Goal: Transaction & Acquisition: Purchase product/service

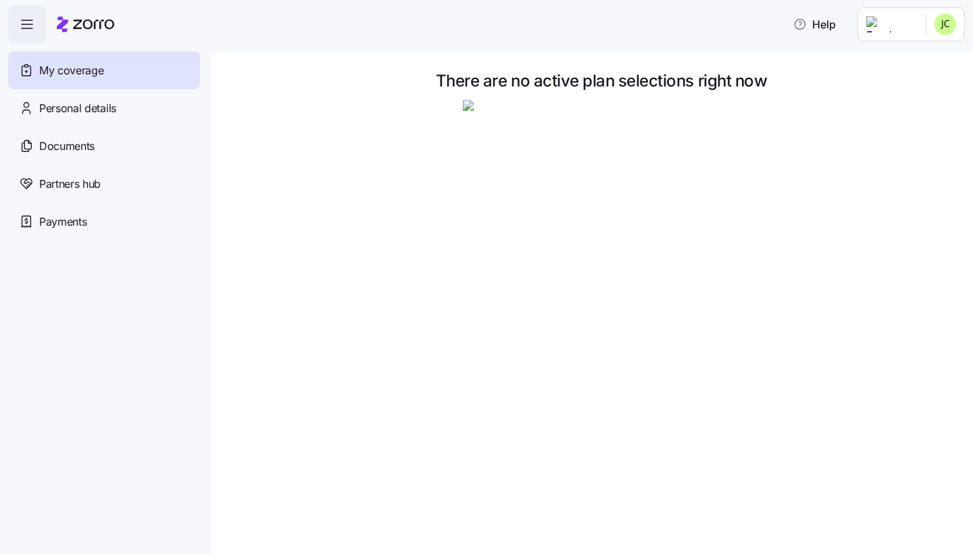
click at [515, 166] on img at bounding box center [601, 238] width 277 height 277
click at [142, 103] on div "Personal details" at bounding box center [104, 108] width 192 height 38
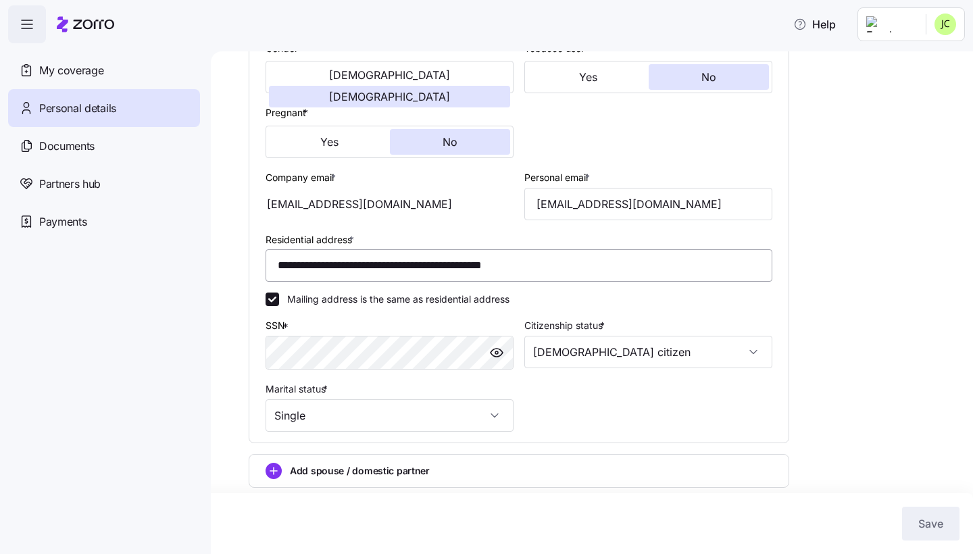
scroll to position [265, 0]
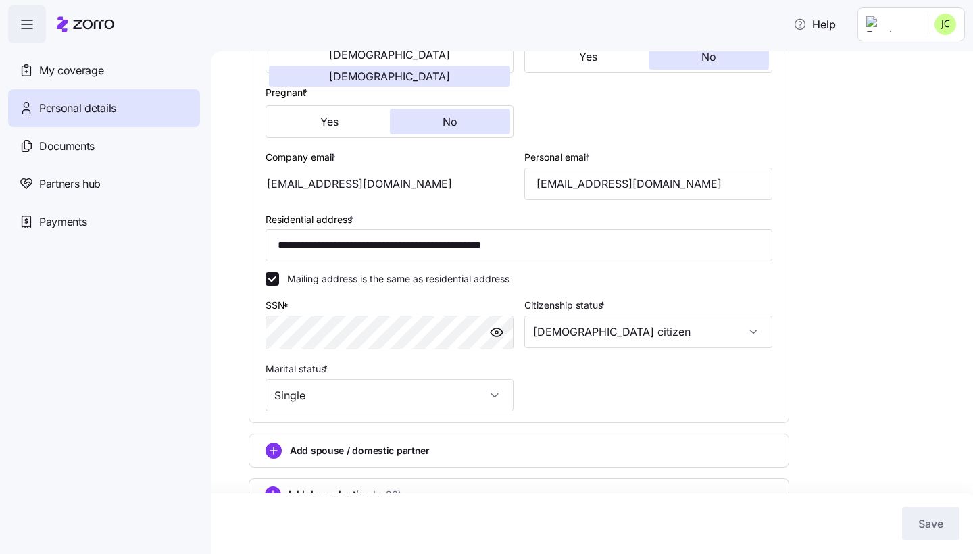
click at [36, 28] on span "button" at bounding box center [27, 24] width 36 height 36
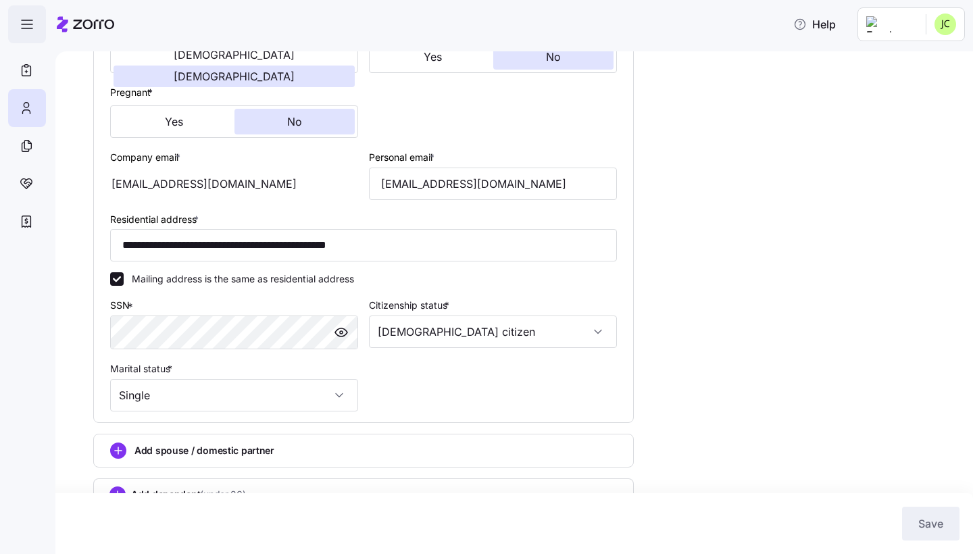
click at [36, 28] on span "button" at bounding box center [27, 24] width 36 height 36
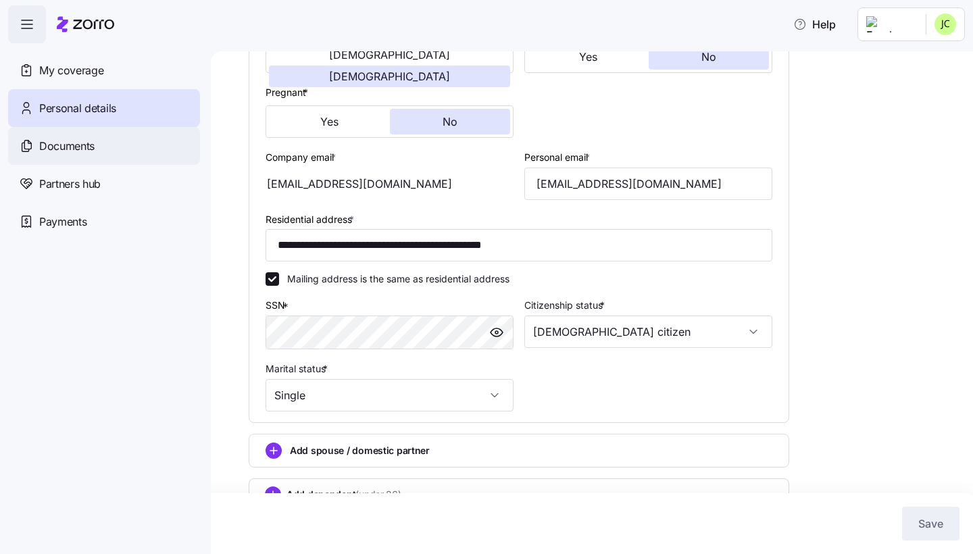
click at [78, 153] on span "Documents" at bounding box center [66, 146] width 55 height 17
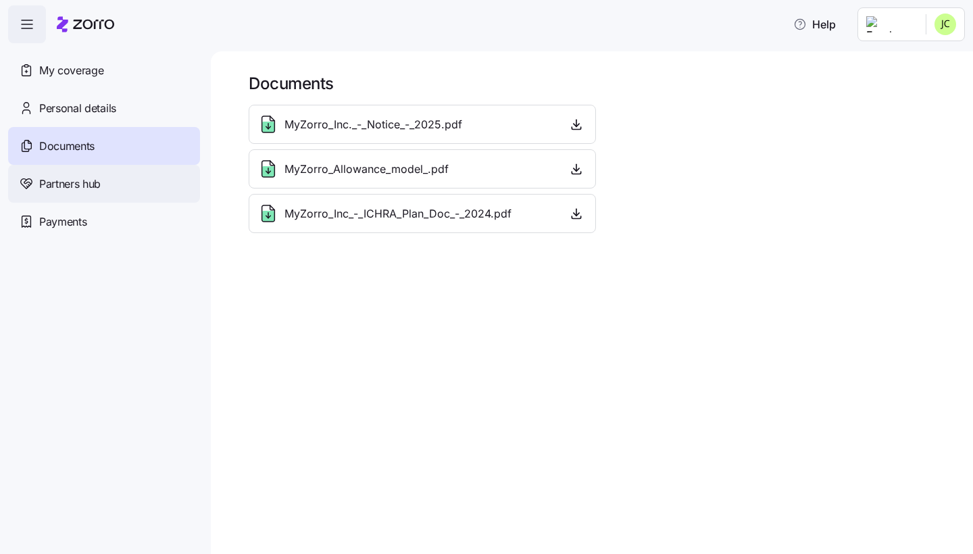
click at [89, 201] on div "Partners hub" at bounding box center [104, 184] width 192 height 38
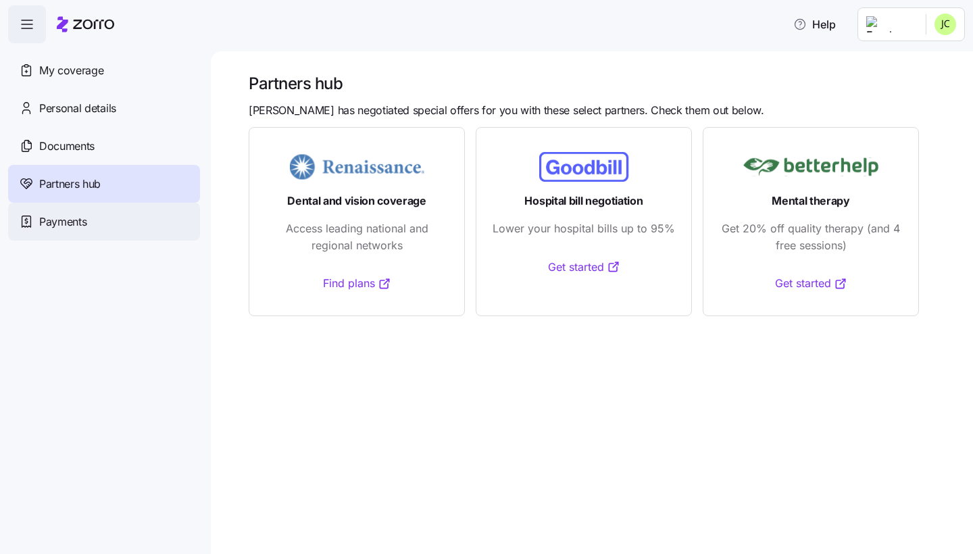
click at [87, 223] on span "Payments" at bounding box center [62, 222] width 47 height 17
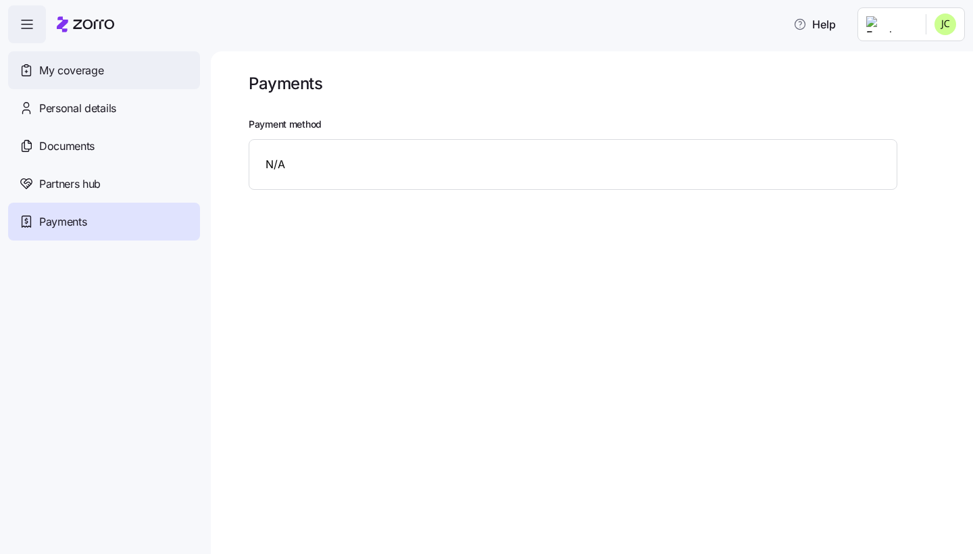
click at [84, 78] on div "My coverage" at bounding box center [104, 70] width 192 height 38
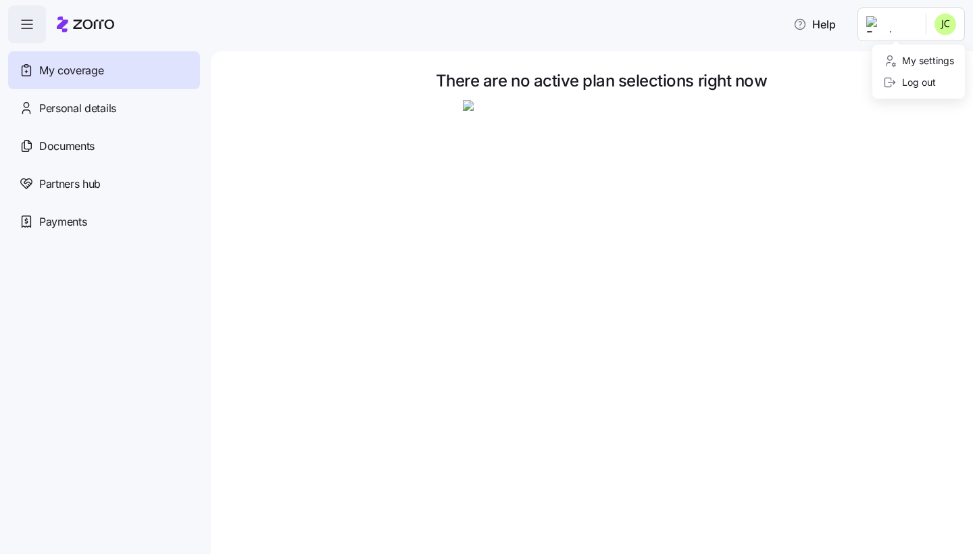
click at [950, 21] on html "Help My coverage Personal details Documents Partners hub Payments There are no …" at bounding box center [486, 273] width 973 height 546
click at [895, 17] on html "Help My coverage Personal details Documents Partners hub Payments There are no …" at bounding box center [486, 273] width 973 height 546
click at [873, 24] on html "Help My coverage Personal details Documents Partners hub Payments There are no …" at bounding box center [486, 273] width 973 height 546
click at [774, 118] on div at bounding box center [602, 238] width 706 height 277
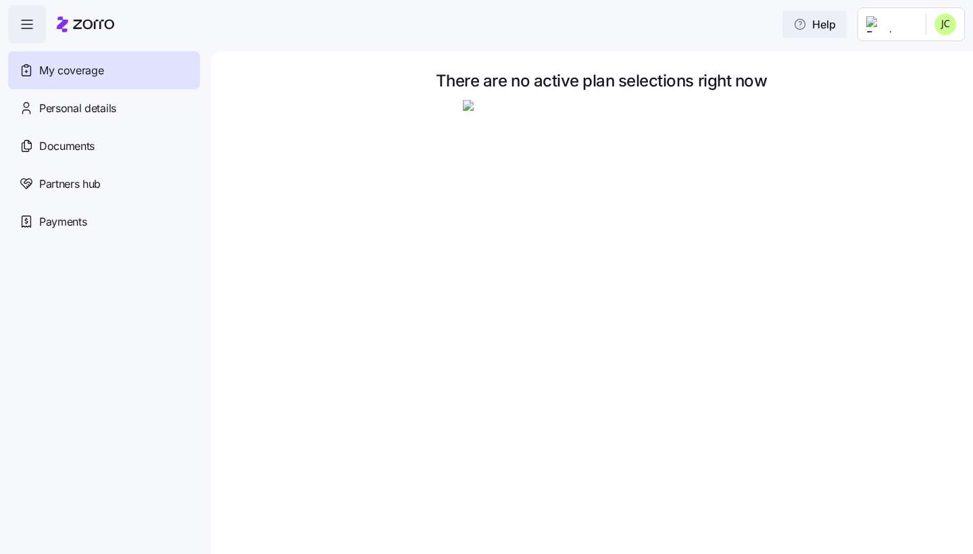
click at [793, 22] on icon "button" at bounding box center [800, 25] width 14 height 14
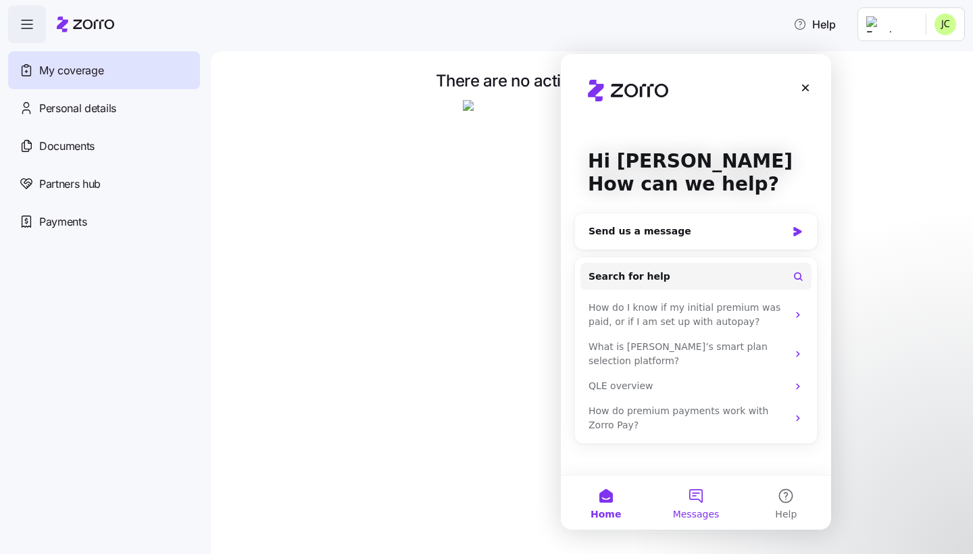
click at [702, 502] on button "Messages" at bounding box center [696, 503] width 90 height 54
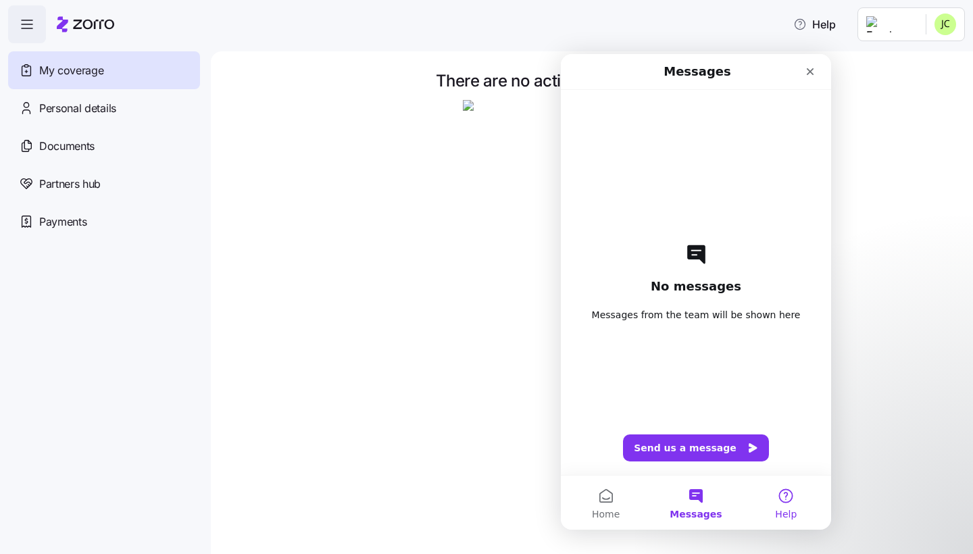
click at [779, 499] on button "Help" at bounding box center [786, 503] width 90 height 54
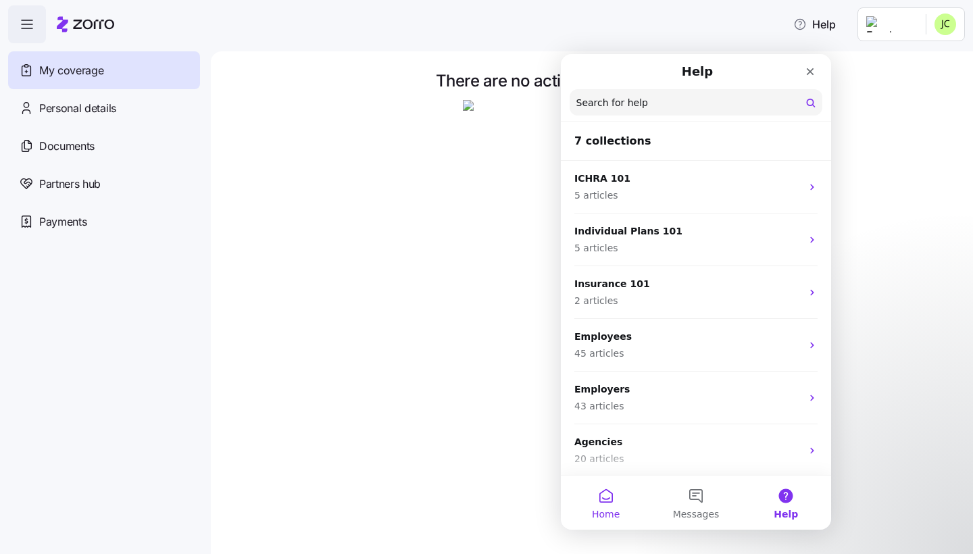
click at [598, 486] on button "Home" at bounding box center [606, 503] width 90 height 54
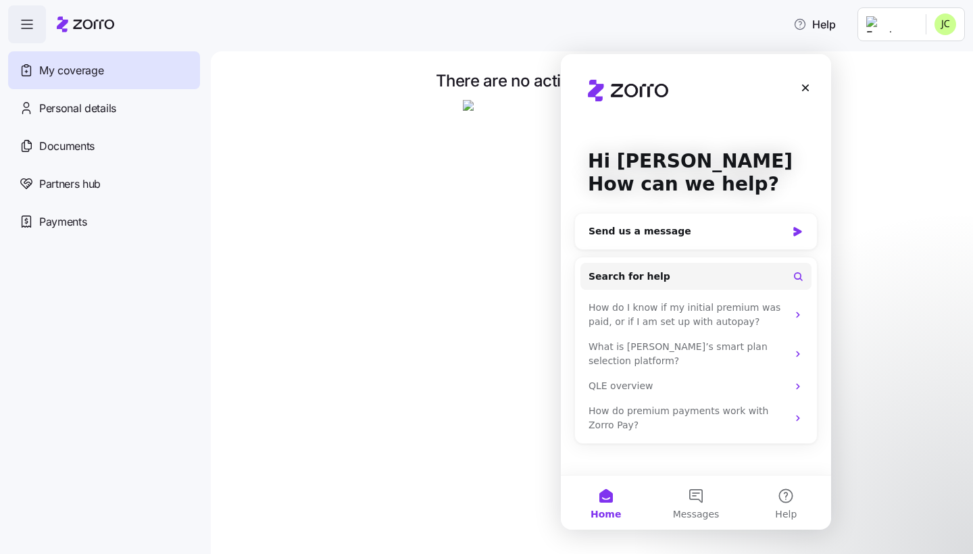
click at [405, 374] on div at bounding box center [602, 238] width 706 height 277
click at [139, 78] on div "My coverage" at bounding box center [104, 70] width 192 height 38
click at [806, 86] on icon "Close" at bounding box center [805, 87] width 11 height 11
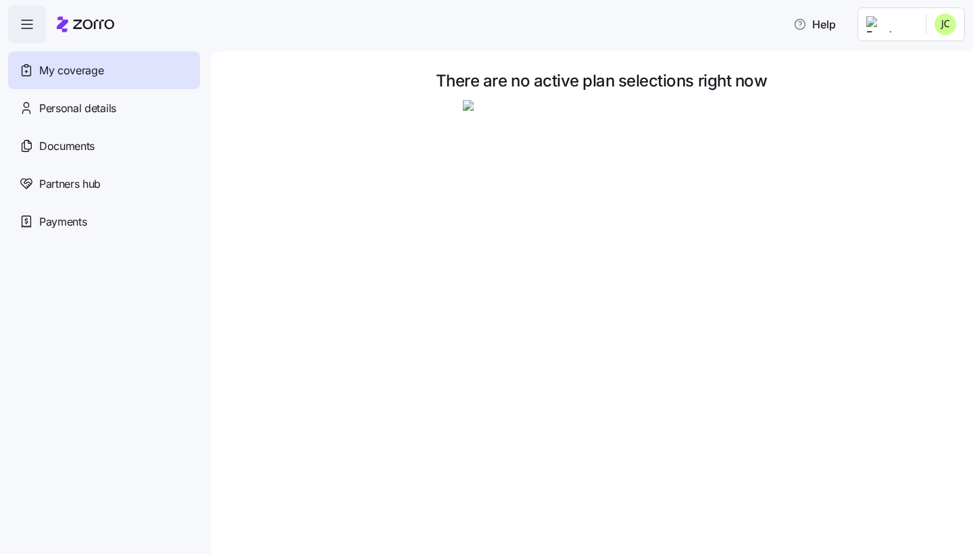
click at [22, 28] on icon "button" at bounding box center [27, 24] width 16 height 16
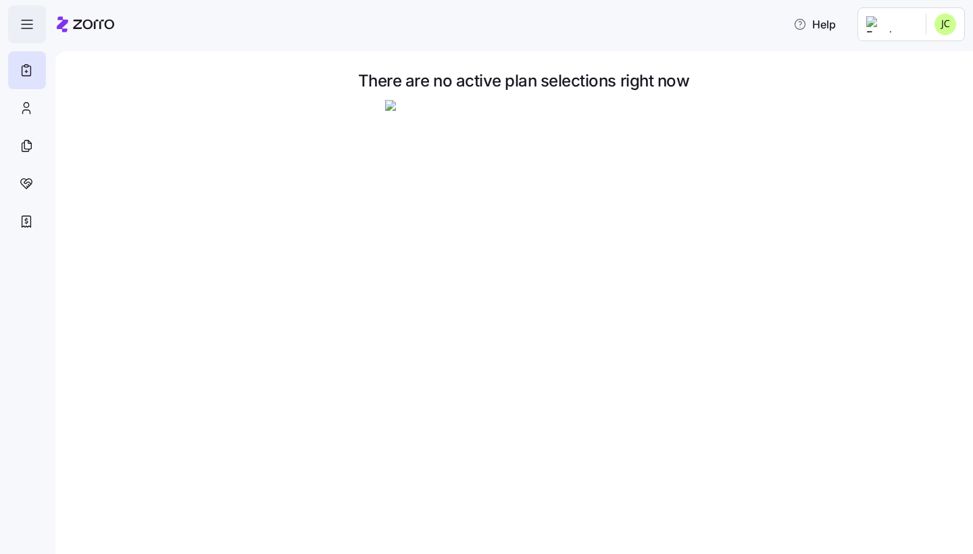
click at [22, 28] on icon "button" at bounding box center [27, 24] width 16 height 16
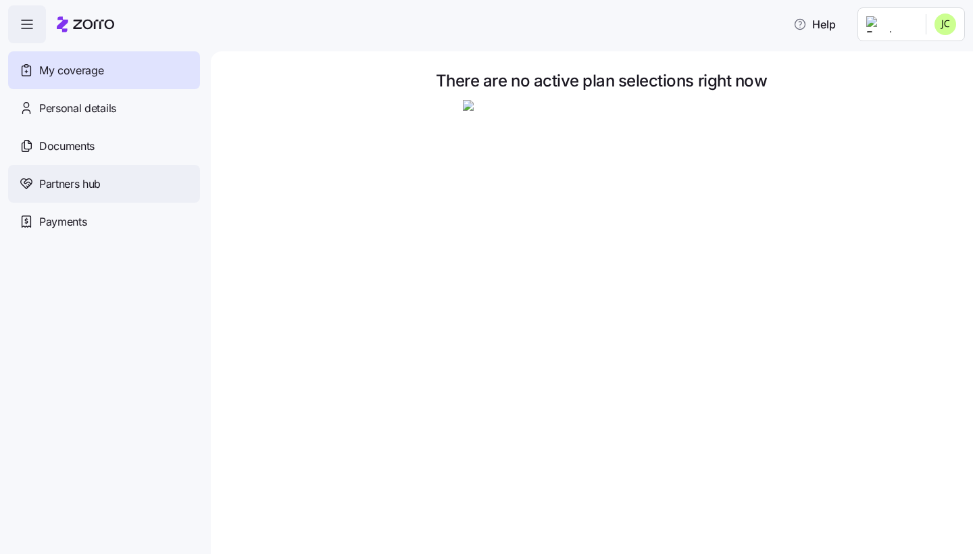
click at [100, 189] on span "Partners hub" at bounding box center [70, 184] width 62 height 17
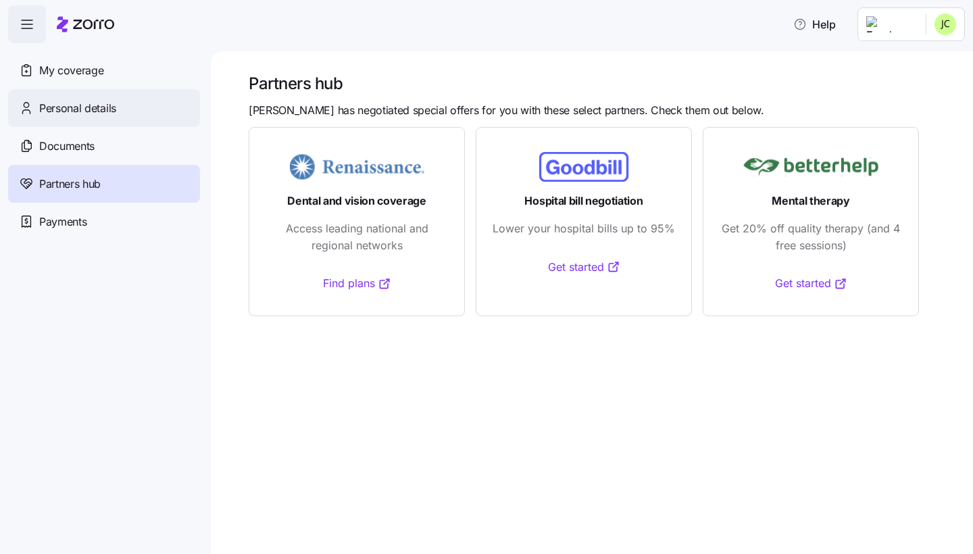
click at [105, 105] on span "Personal details" at bounding box center [77, 108] width 77 height 17
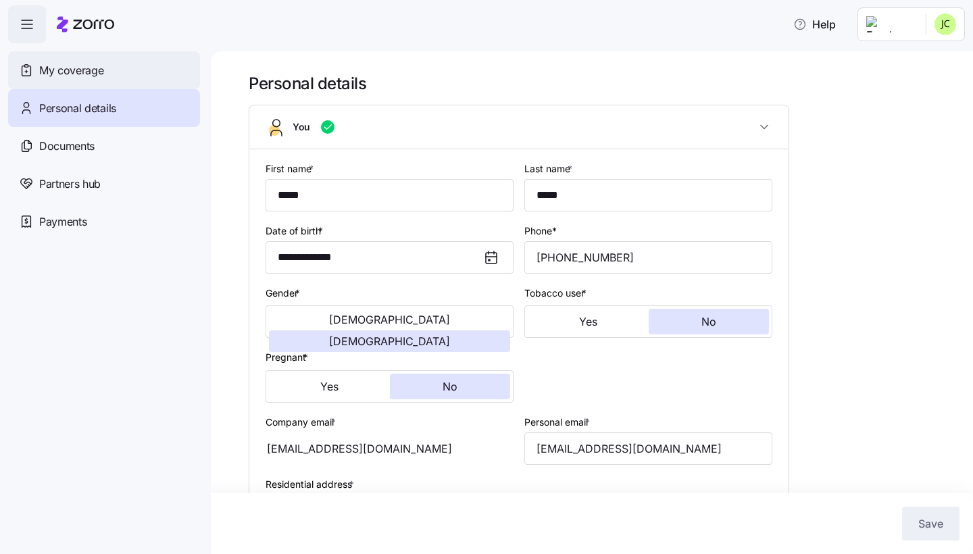
click at [103, 89] on div "My coverage" at bounding box center [104, 70] width 192 height 38
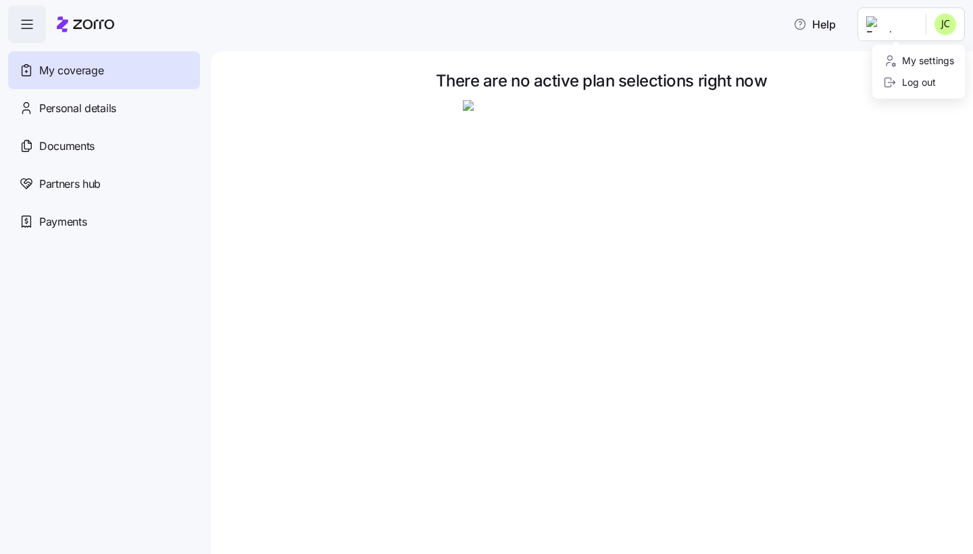
click at [946, 19] on html "Help My coverage Personal details Documents Partners hub Payments There are no …" at bounding box center [486, 273] width 973 height 546
click at [546, 232] on img at bounding box center [601, 238] width 277 height 277
click at [555, 172] on img at bounding box center [601, 238] width 277 height 277
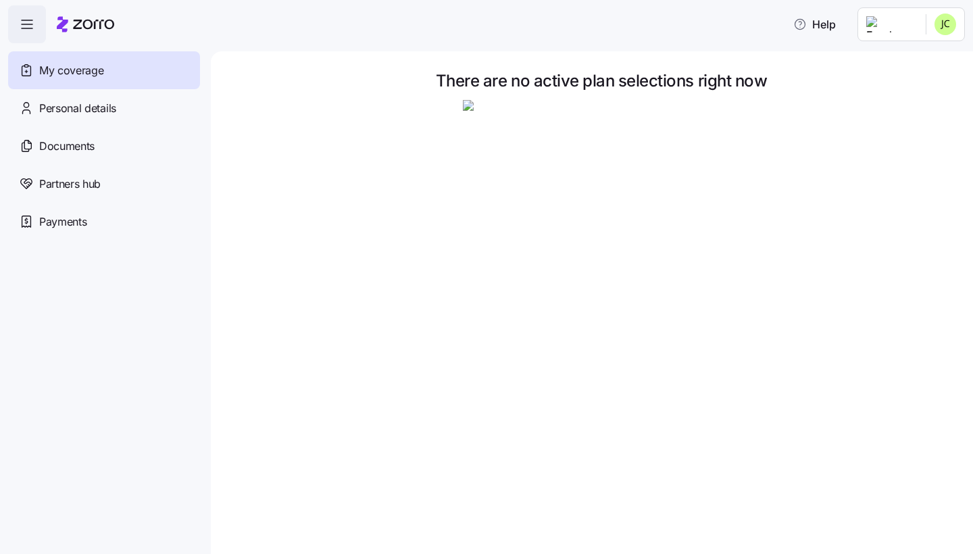
click at [571, 121] on img at bounding box center [601, 238] width 277 height 277
click at [558, 87] on span "There are no active plan selections right now" at bounding box center [601, 81] width 331 height 16
click at [22, 22] on icon "button" at bounding box center [27, 24] width 16 height 16
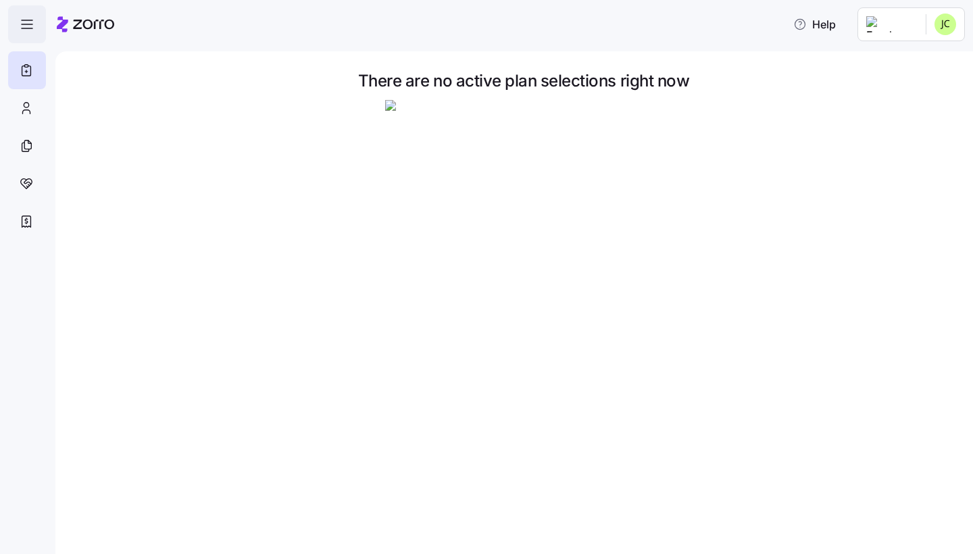
click at [22, 22] on icon "button" at bounding box center [27, 24] width 16 height 16
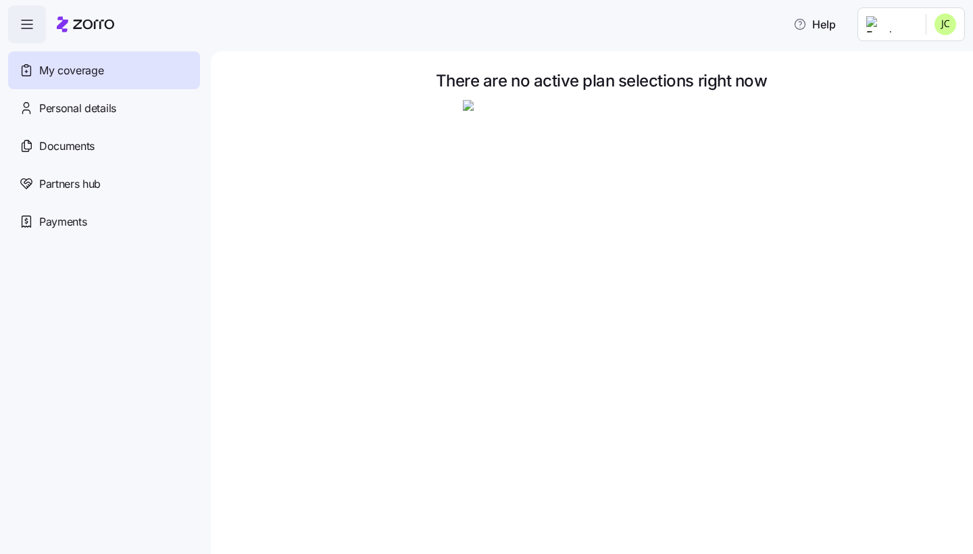
click at [63, 82] on div "My coverage" at bounding box center [104, 70] width 192 height 38
click at [69, 121] on div "Personal details" at bounding box center [104, 108] width 192 height 38
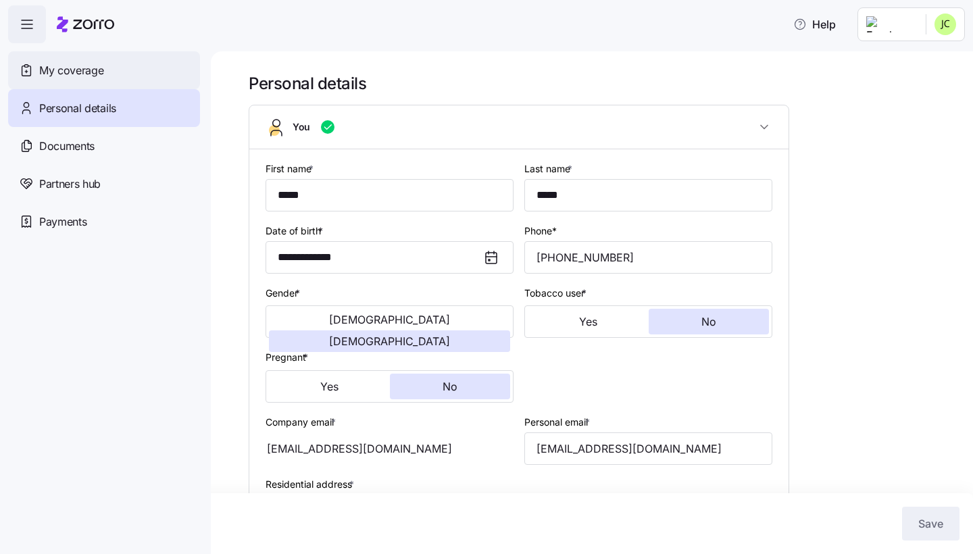
scroll to position [-1, 0]
click at [121, 71] on div "My coverage" at bounding box center [104, 70] width 192 height 38
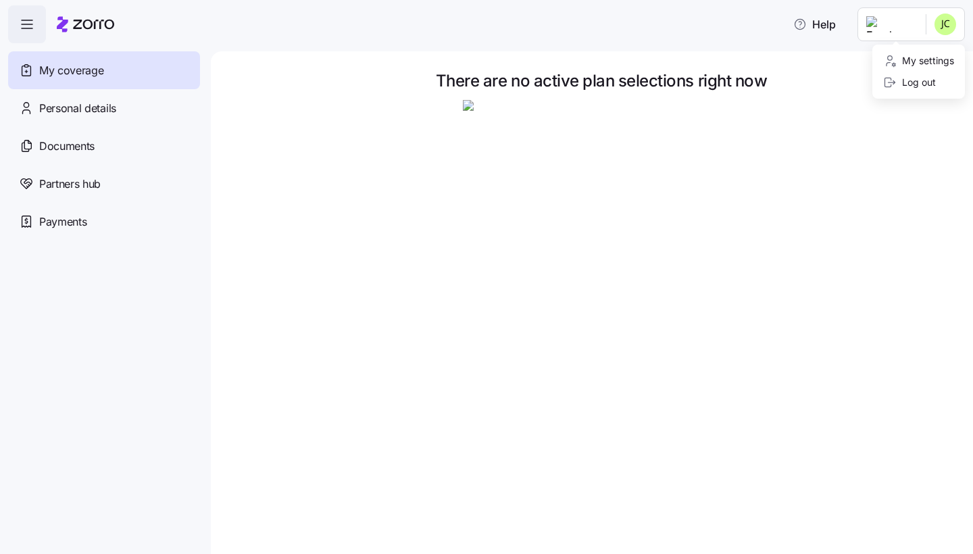
click at [941, 25] on html "Help My coverage Personal details Documents Partners hub Payments There are no …" at bounding box center [486, 273] width 973 height 546
click at [914, 84] on div "Log out" at bounding box center [909, 82] width 53 height 15
click at [559, 234] on img at bounding box center [601, 238] width 277 height 277
click at [558, 176] on img at bounding box center [601, 238] width 277 height 277
click at [832, 32] on html "Help My coverage Personal details Documents Partners hub Payments There are no …" at bounding box center [486, 273] width 973 height 546
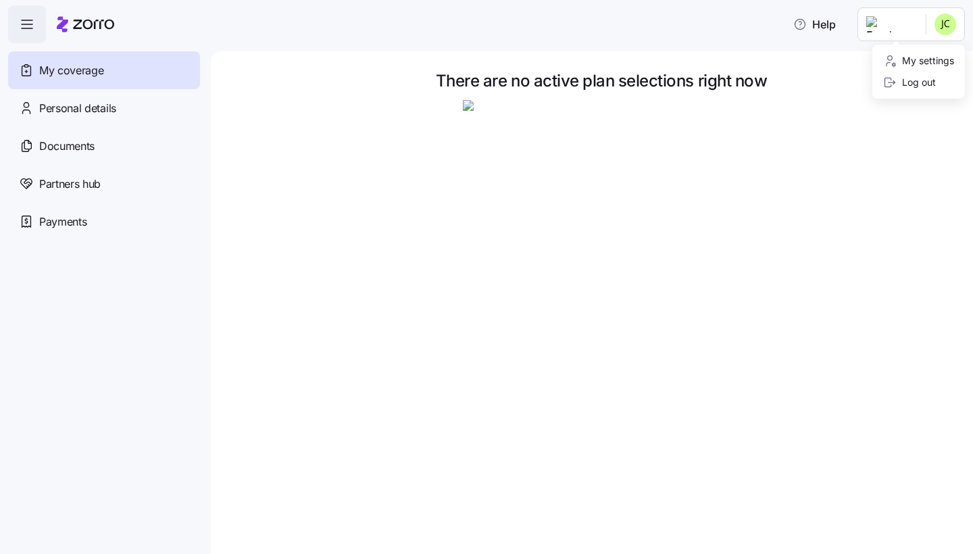
click at [832, 32] on html "Help My coverage Personal details Documents Partners hub Payments There are no …" at bounding box center [486, 273] width 973 height 546
click at [68, 77] on span "My coverage" at bounding box center [71, 70] width 64 height 17
click at [664, 82] on span "There are no active plan selections right now" at bounding box center [601, 81] width 331 height 16
click at [120, 105] on div "Personal details" at bounding box center [104, 108] width 192 height 38
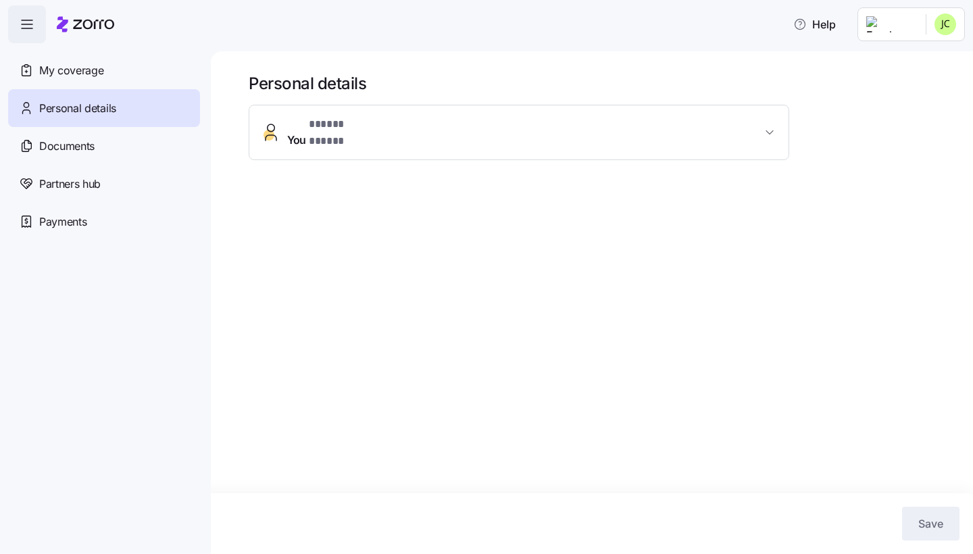
click at [472, 149] on div "**********" at bounding box center [519, 159] width 541 height 109
click at [472, 133] on div "You" at bounding box center [525, 127] width 464 height 14
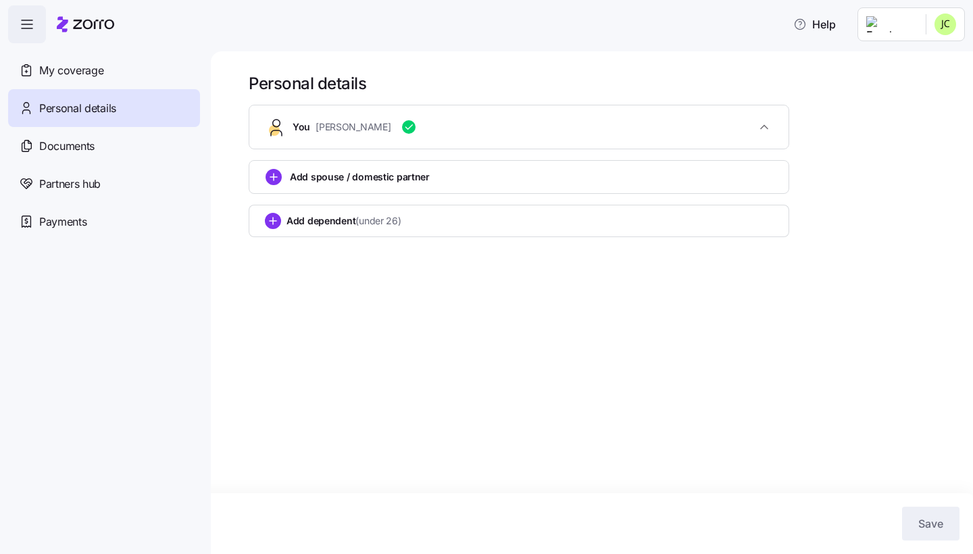
click at [472, 133] on div "You Jenna Clark" at bounding box center [525, 127] width 464 height 14
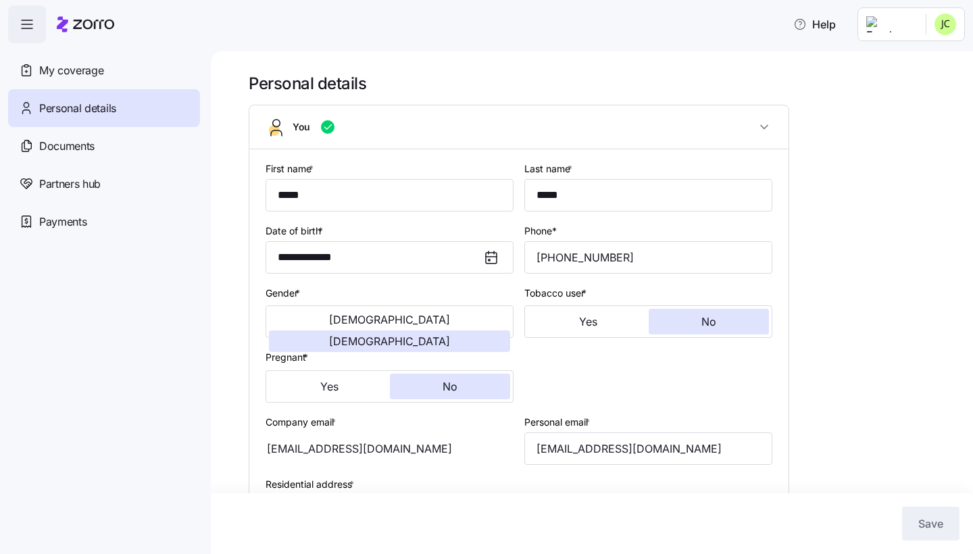
click at [472, 133] on div "You" at bounding box center [525, 127] width 464 height 14
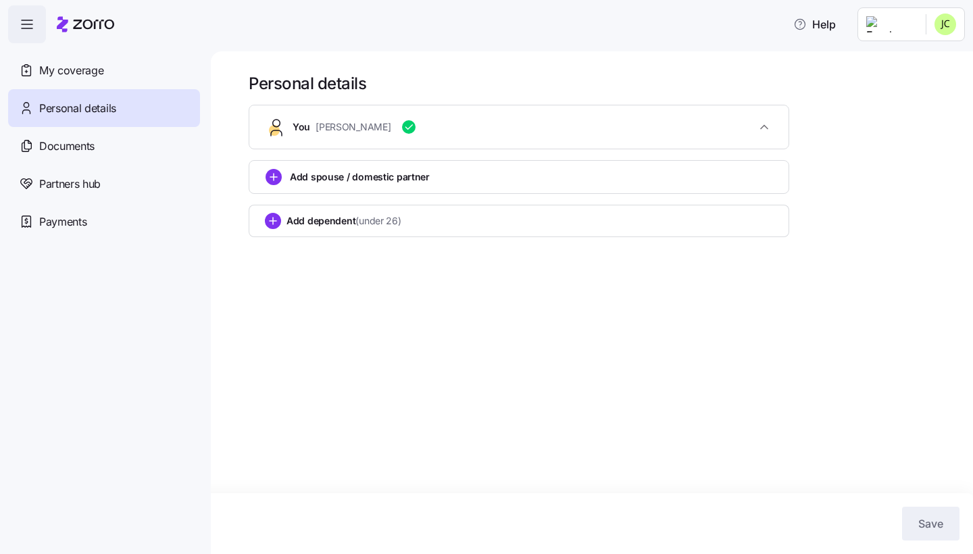
click at [472, 133] on div "You Jenna Clark" at bounding box center [525, 127] width 464 height 14
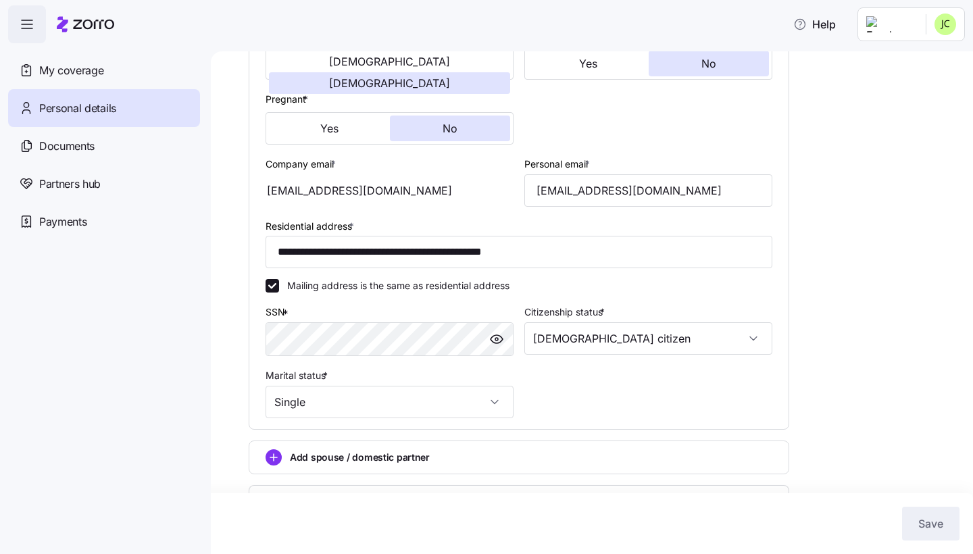
scroll to position [260, 0]
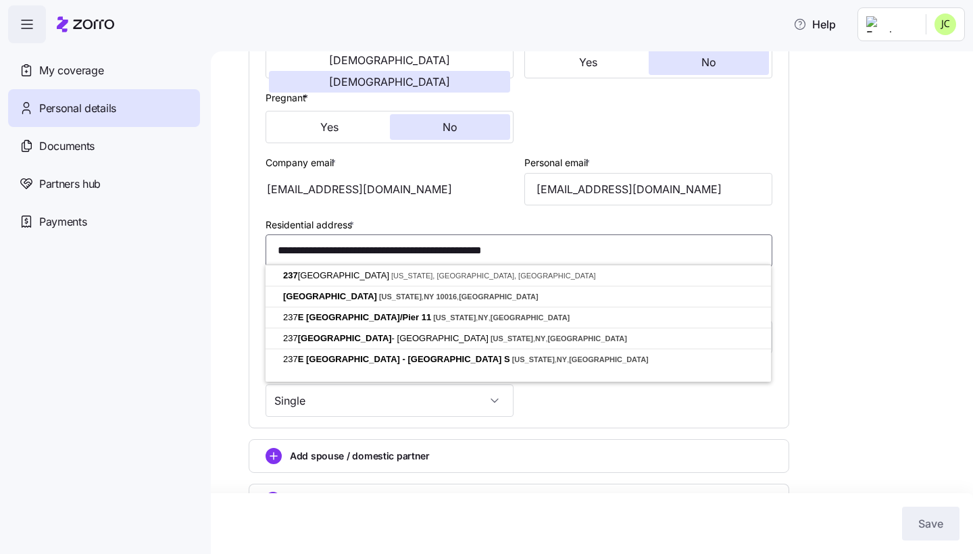
drag, startPoint x: 584, startPoint y: 251, endPoint x: 312, endPoint y: 240, distance: 272.6
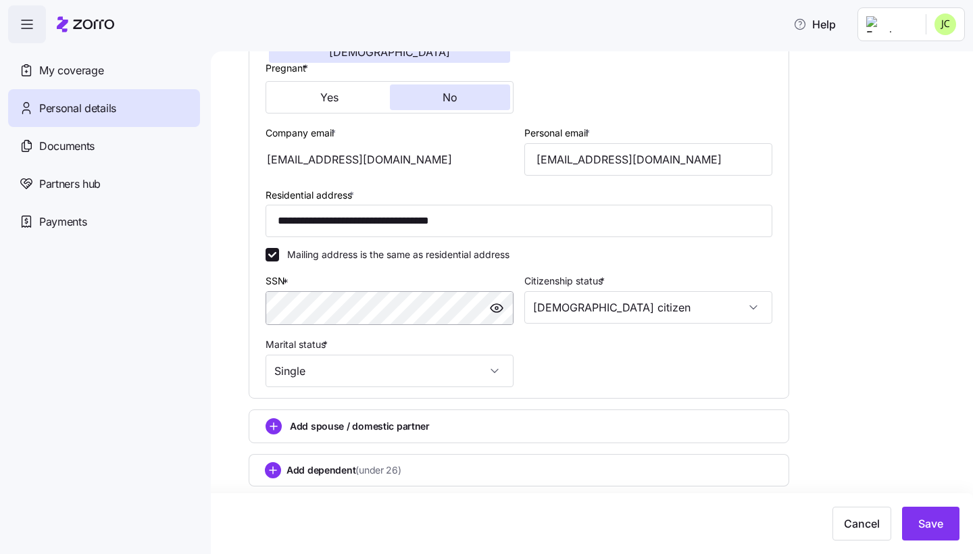
scroll to position [288, 0]
click at [917, 507] on div "Cancel Save" at bounding box center [487, 524] width 946 height 34
click at [923, 523] on span "Save" at bounding box center [930, 524] width 25 height 16
type input "**********"
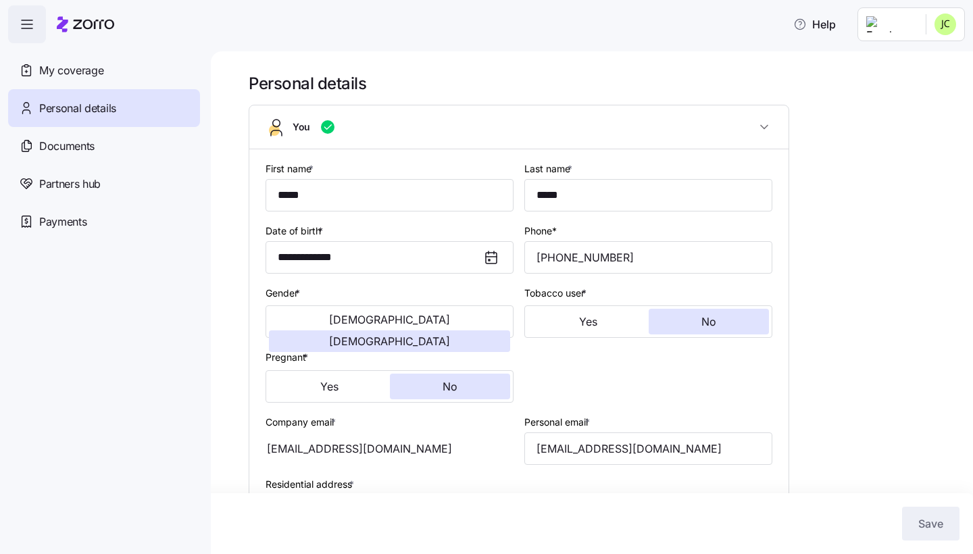
scroll to position [0, 0]
click at [767, 129] on icon "button" at bounding box center [765, 127] width 14 height 14
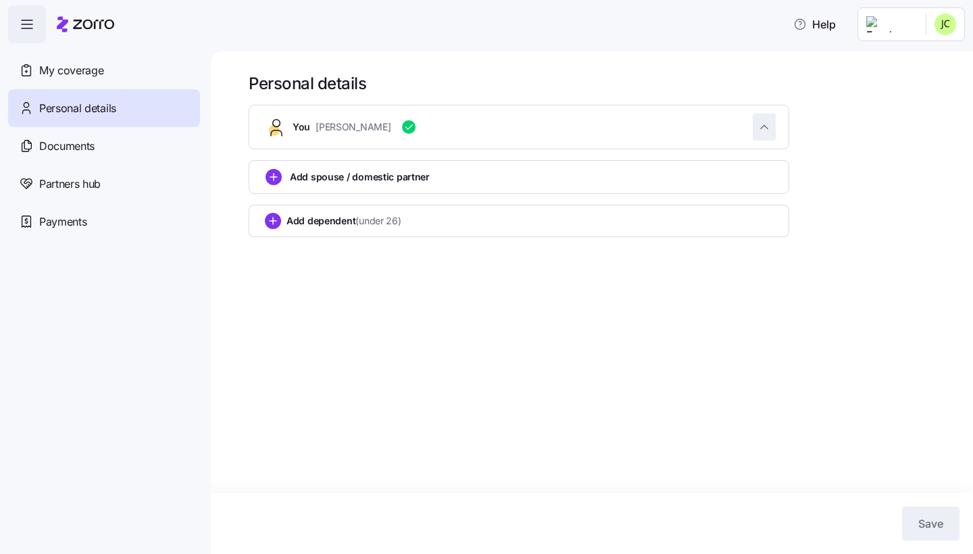
click at [767, 128] on icon "button" at bounding box center [764, 127] width 7 height 3
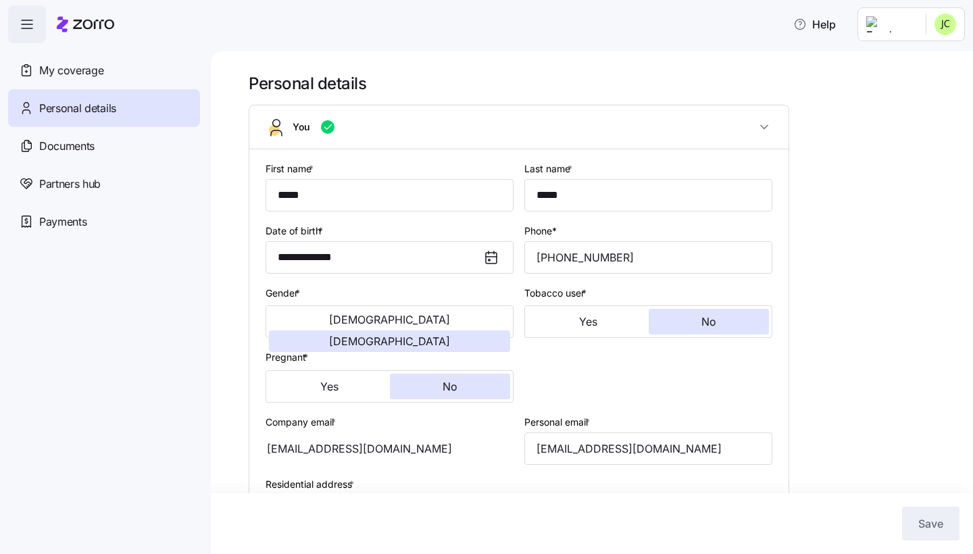
click at [287, 131] on button "You" at bounding box center [518, 127] width 539 height 44
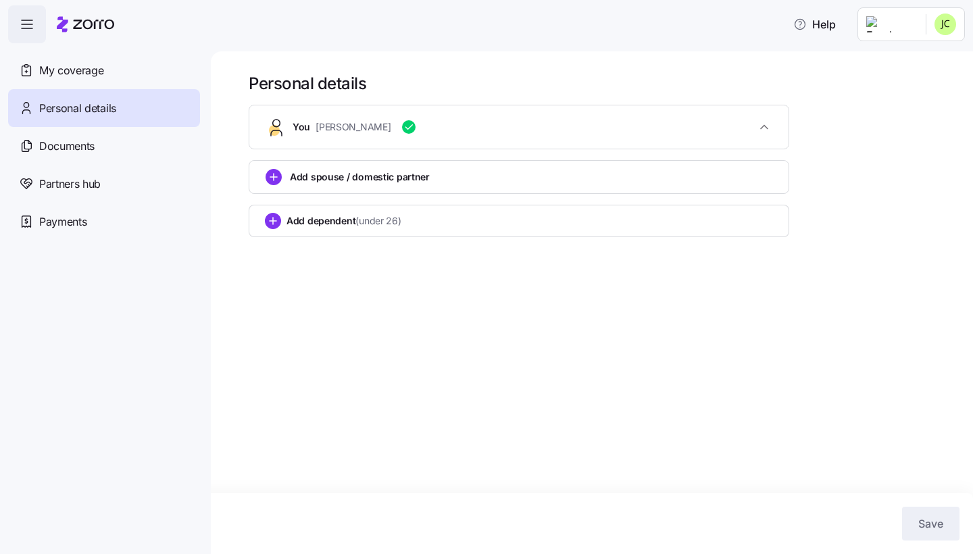
click at [292, 128] on button "You Jenna Clark" at bounding box center [518, 126] width 539 height 43
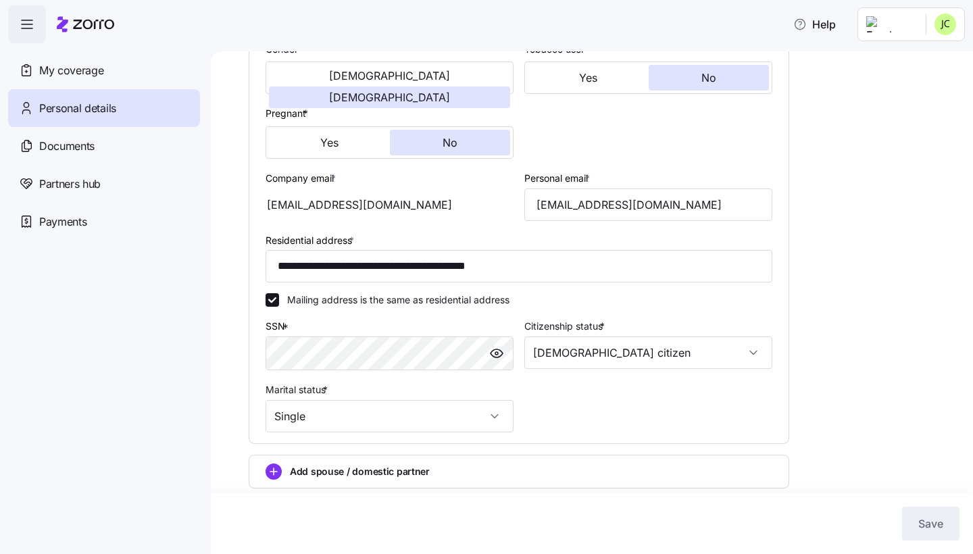
scroll to position [245, 0]
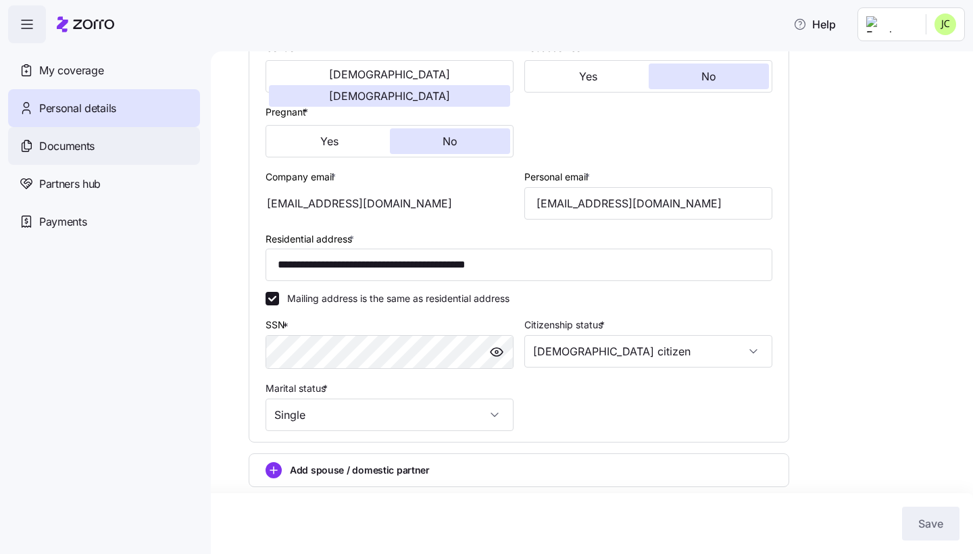
click at [110, 135] on div "Documents" at bounding box center [104, 146] width 192 height 38
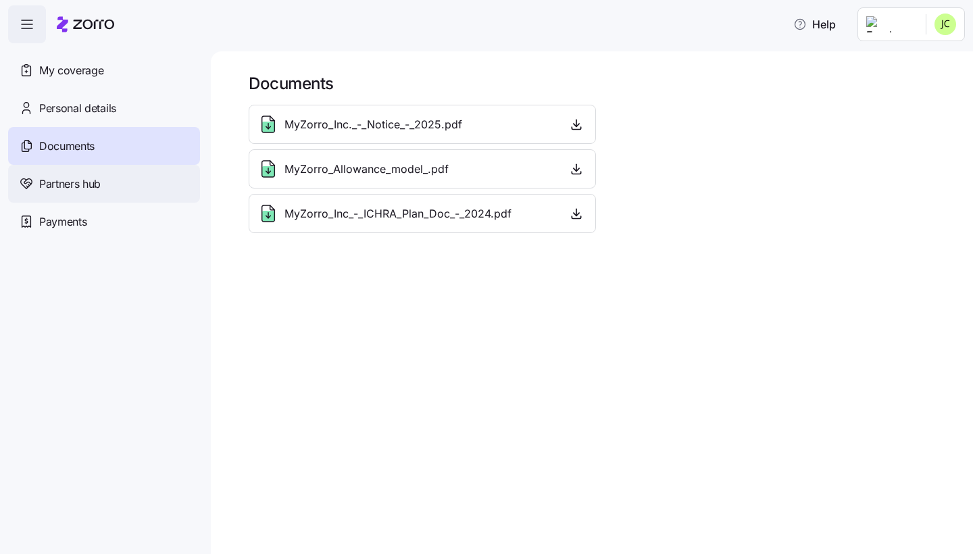
click at [93, 182] on span "Partners hub" at bounding box center [70, 184] width 62 height 17
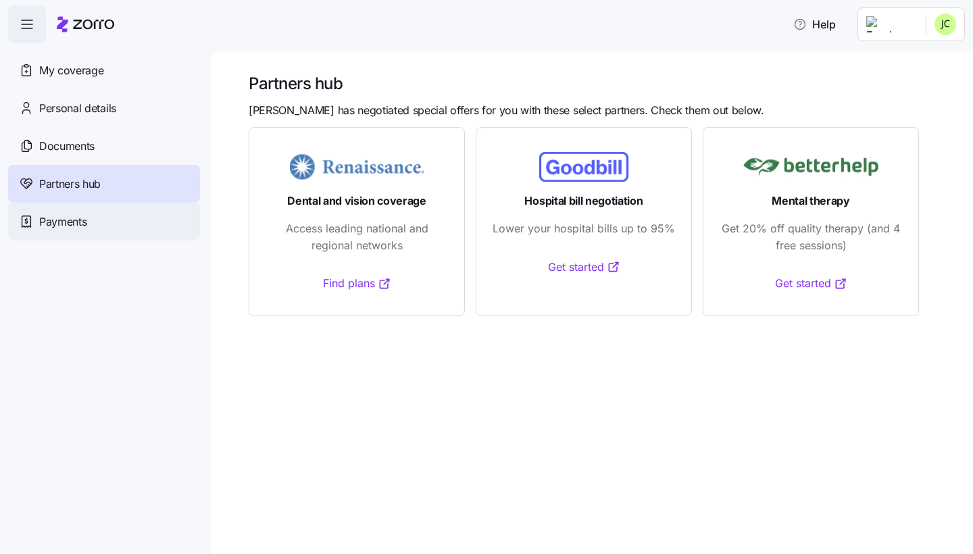
click at [81, 218] on span "Payments" at bounding box center [62, 222] width 47 height 17
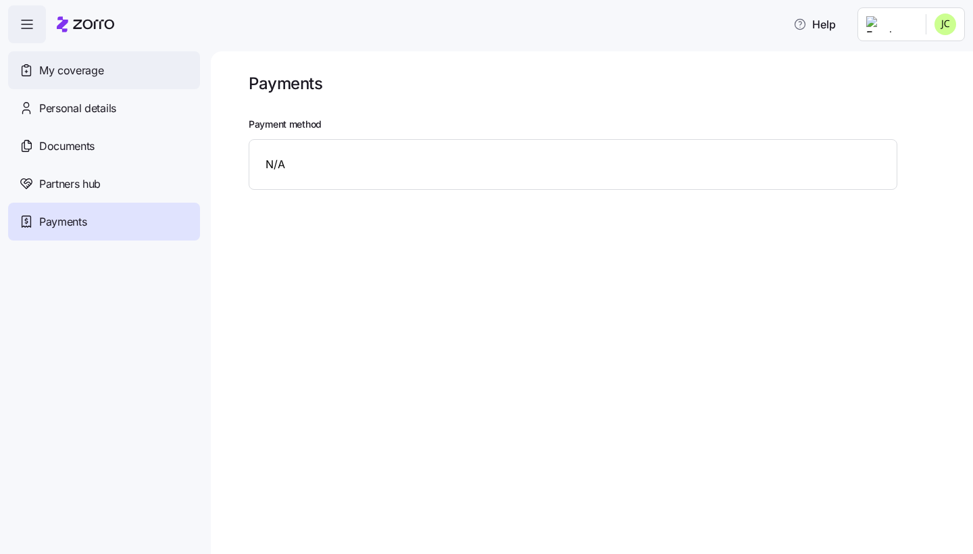
click at [54, 70] on span "My coverage" at bounding box center [71, 70] width 64 height 17
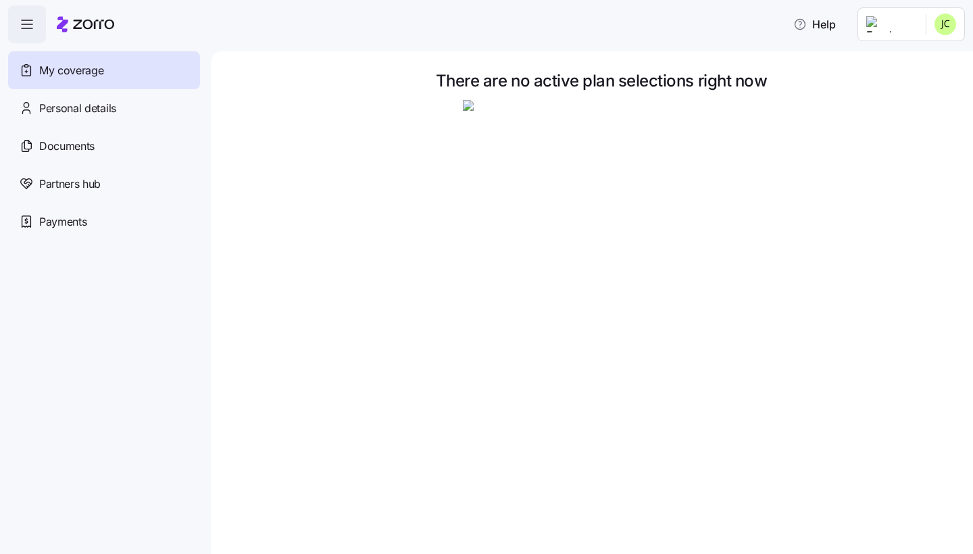
click at [949, 11] on html "Help My coverage Personal details Documents Partners hub Payments There are no …" at bounding box center [486, 273] width 973 height 546
click at [929, 83] on div "Log out" at bounding box center [909, 82] width 53 height 15
click at [78, 93] on div "Personal details" at bounding box center [104, 108] width 192 height 38
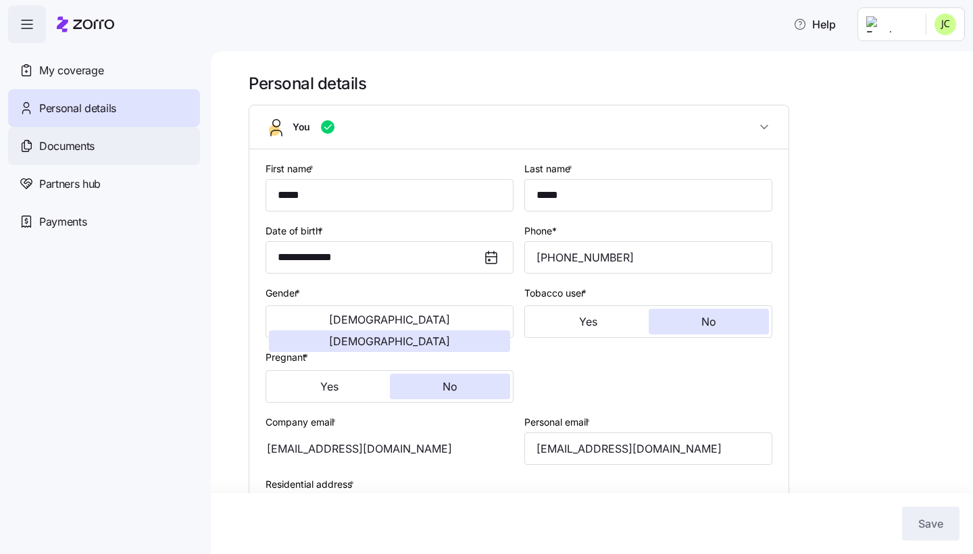
click at [57, 144] on span "Documents" at bounding box center [66, 146] width 55 height 17
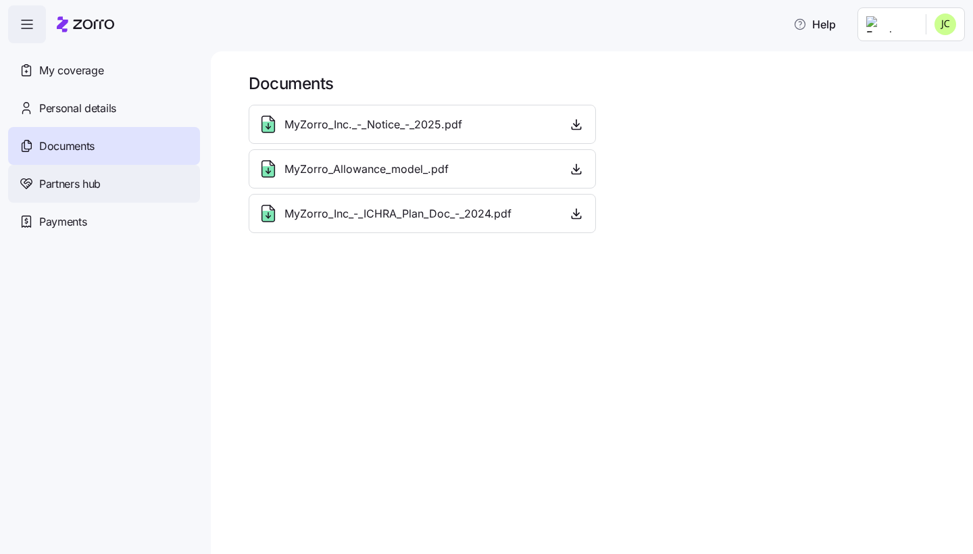
click at [56, 176] on span "Partners hub" at bounding box center [70, 184] width 62 height 17
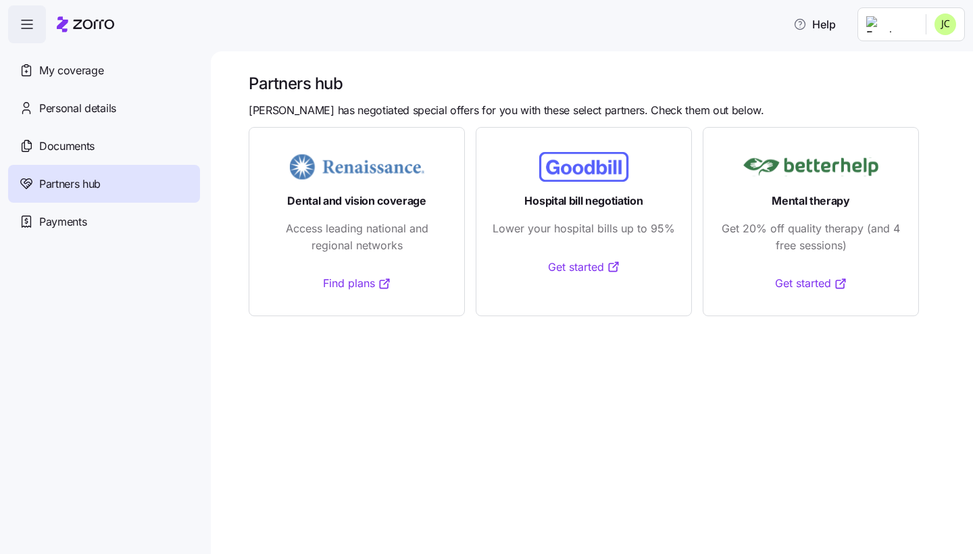
click at [370, 283] on link "Find plans" at bounding box center [357, 283] width 68 height 17
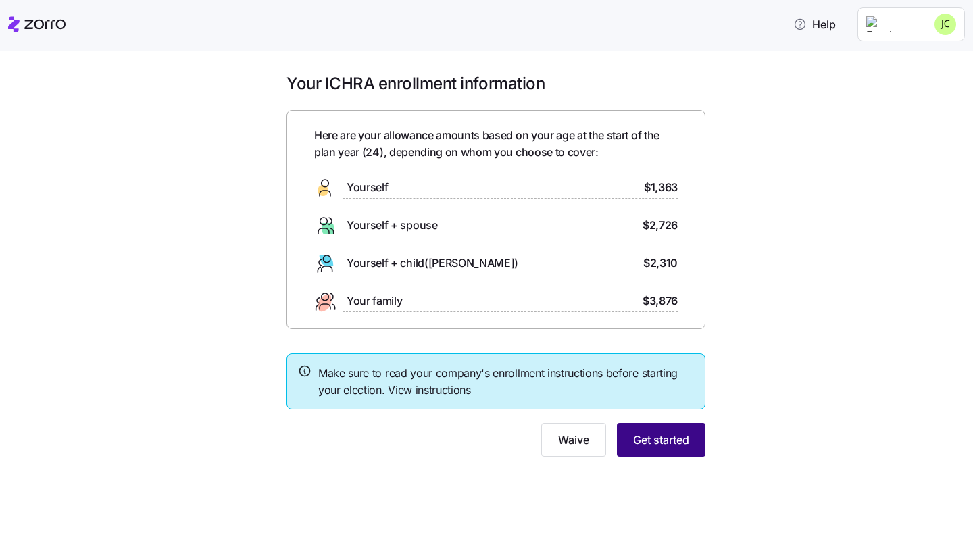
click at [671, 432] on span "Get started" at bounding box center [661, 440] width 56 height 16
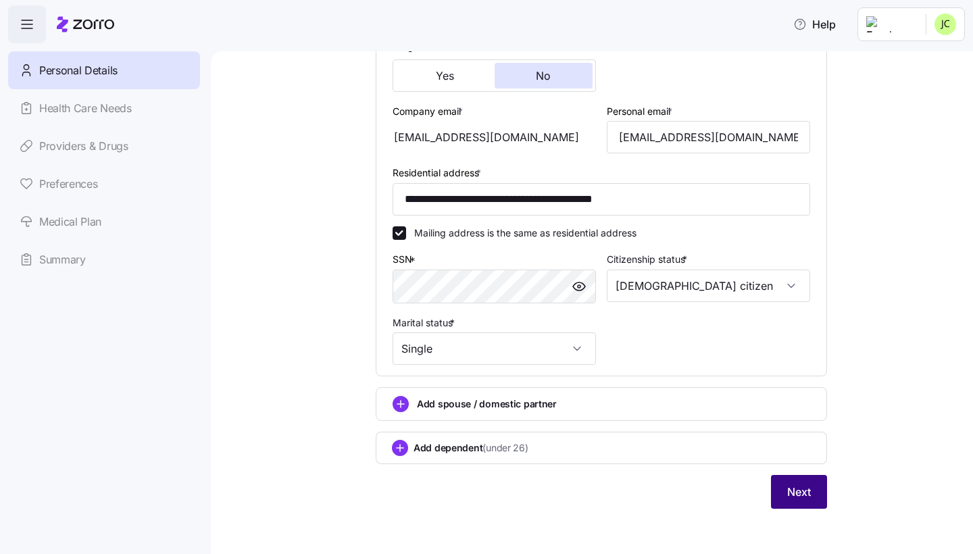
scroll to position [343, 0]
click at [808, 485] on span "Next" at bounding box center [799, 493] width 24 height 16
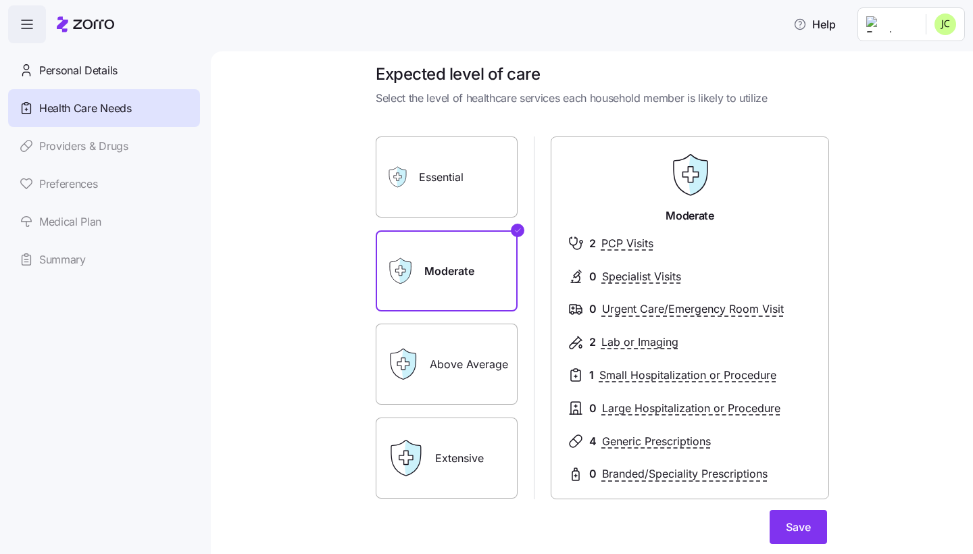
scroll to position [13, 0]
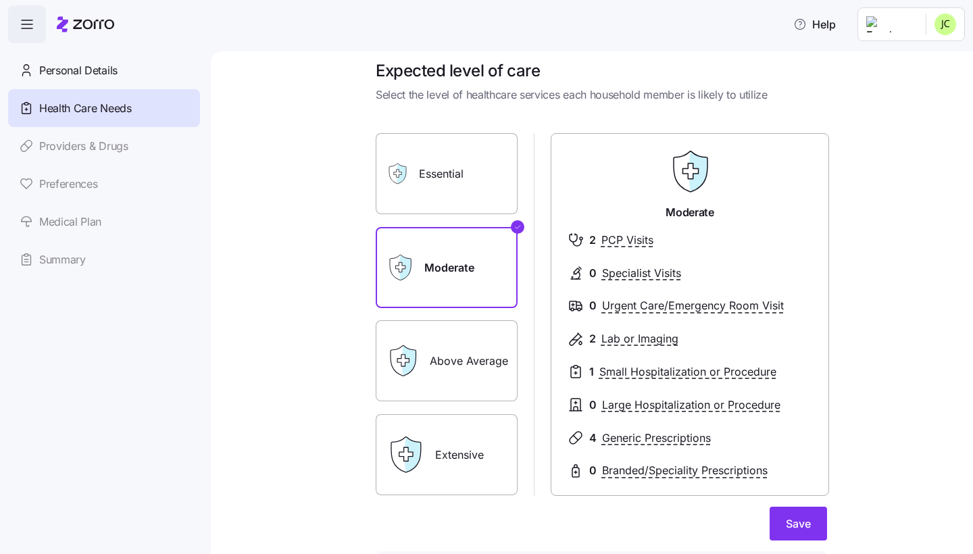
click at [483, 150] on label "Essential" at bounding box center [447, 173] width 142 height 81
click at [0, 0] on input "Essential" at bounding box center [0, 0] width 0 height 0
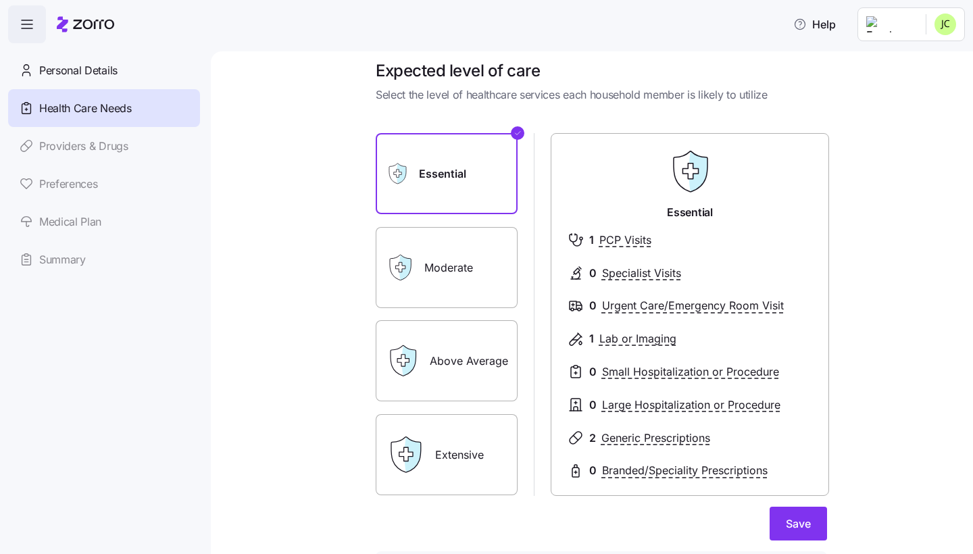
click at [462, 243] on label "Moderate" at bounding box center [447, 267] width 142 height 81
click at [0, 0] on input "Moderate" at bounding box center [0, 0] width 0 height 0
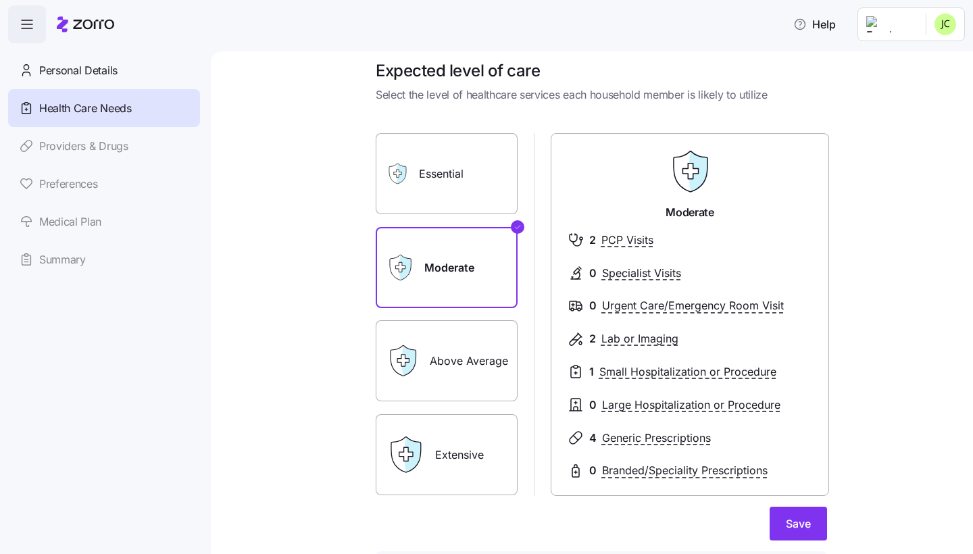
click at [458, 187] on label "Essential" at bounding box center [447, 173] width 142 height 81
click at [0, 0] on input "Essential" at bounding box center [0, 0] width 0 height 0
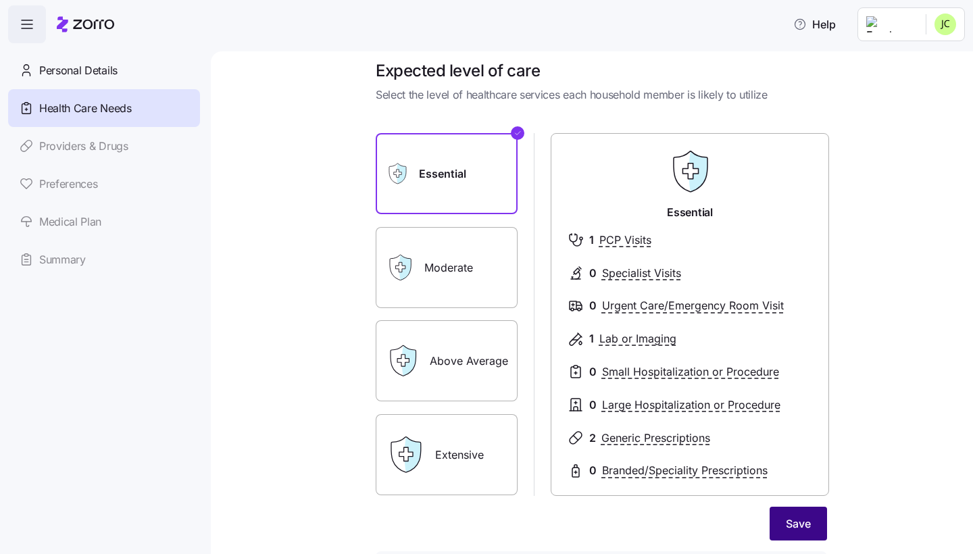
click at [792, 523] on span "Save" at bounding box center [798, 524] width 25 height 16
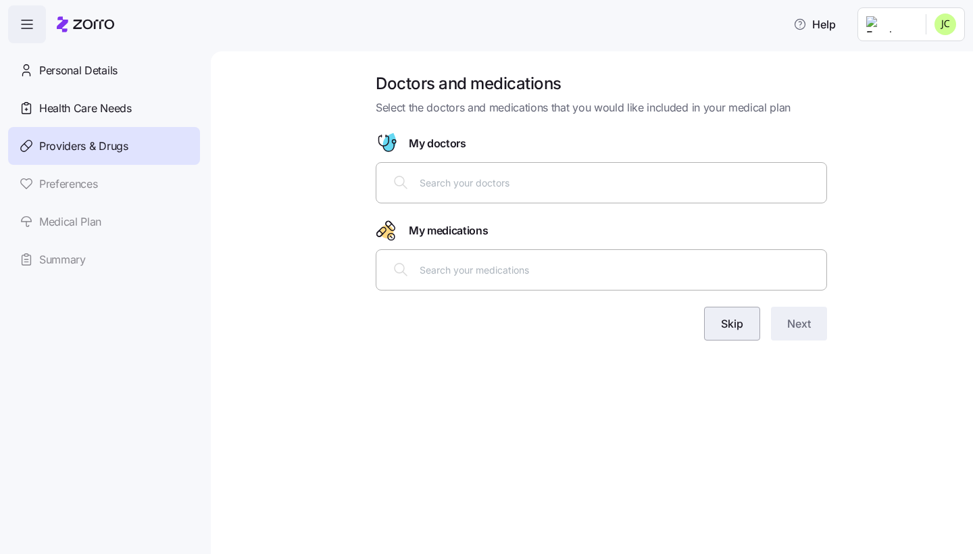
click at [733, 310] on button "Skip" at bounding box center [732, 324] width 56 height 34
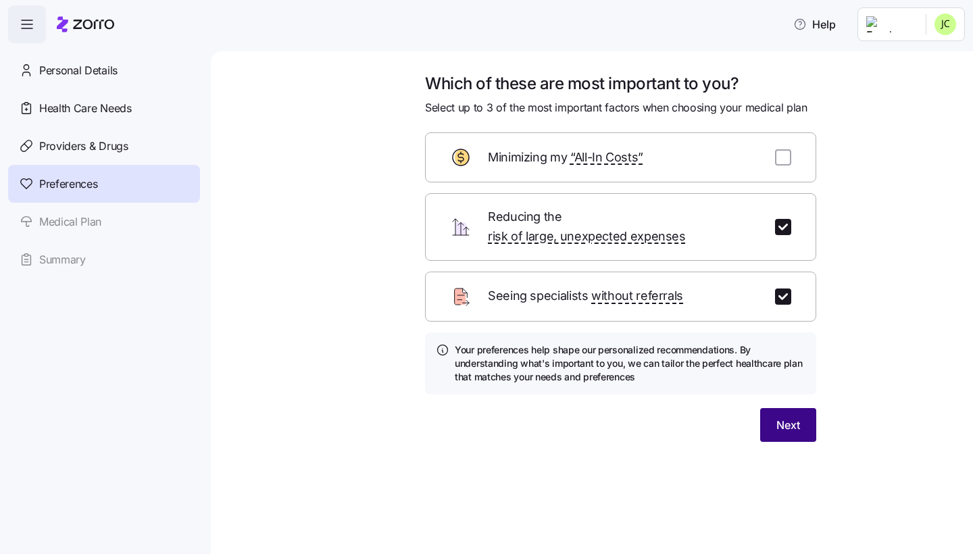
click at [789, 417] on span "Next" at bounding box center [789, 425] width 24 height 16
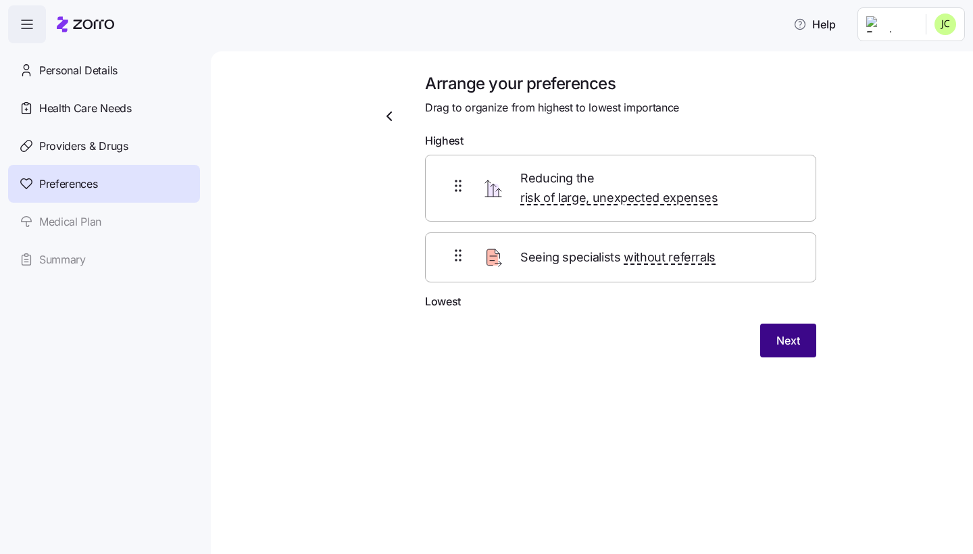
click at [777, 333] on span "Next" at bounding box center [789, 341] width 24 height 16
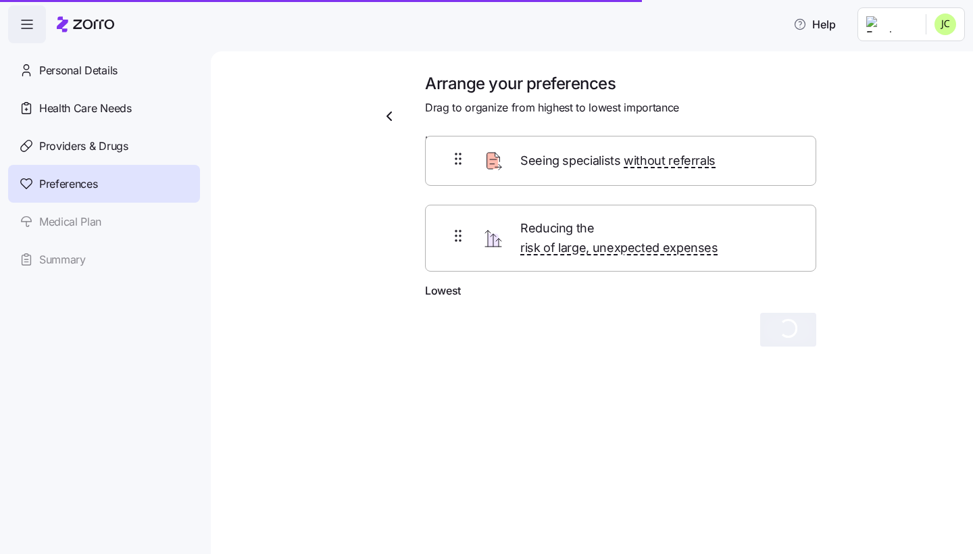
drag, startPoint x: 456, startPoint y: 237, endPoint x: 456, endPoint y: 149, distance: 87.2
click at [456, 149] on form "Highest Reducing the risk of large, unexpected expenses Seeing specialists with…" at bounding box center [620, 239] width 391 height 214
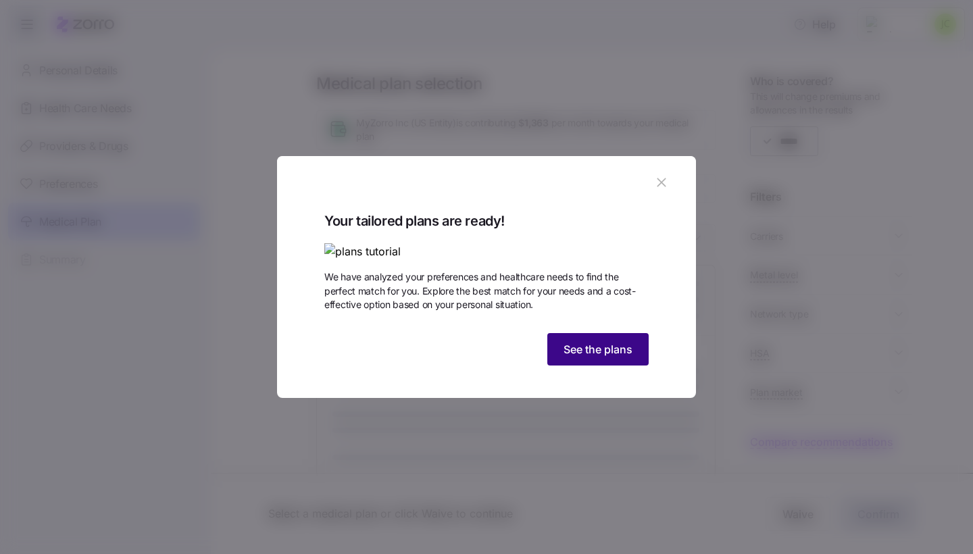
click at [594, 366] on button "See the plans" at bounding box center [597, 349] width 101 height 32
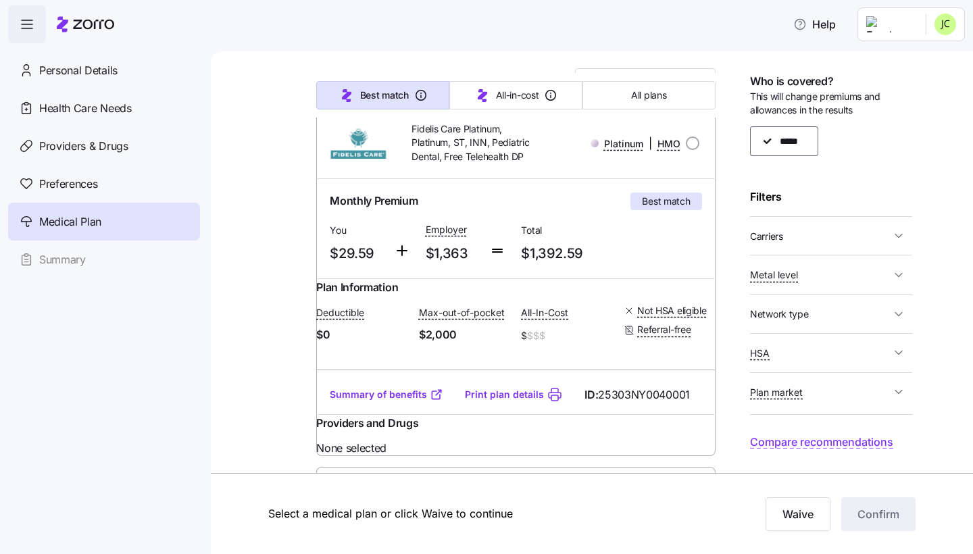
scroll to position [159, 0]
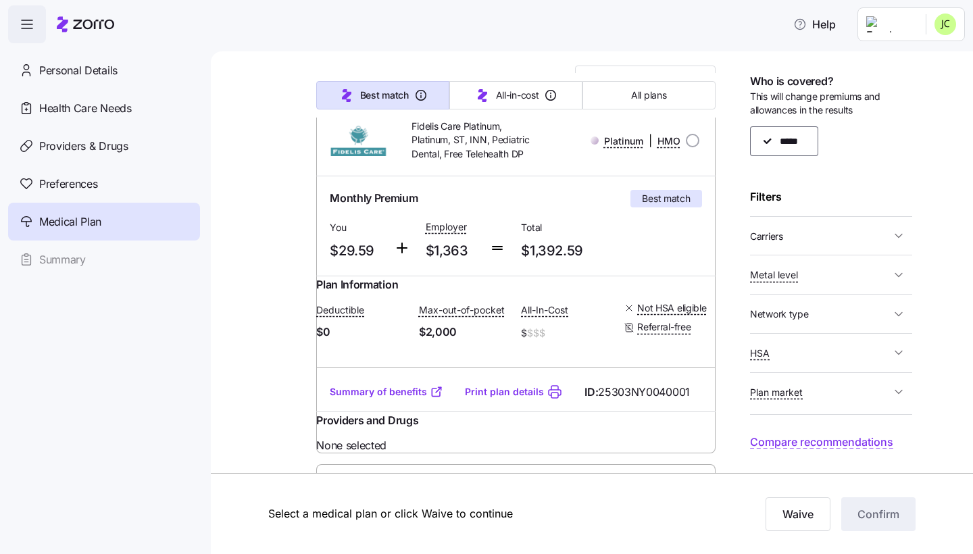
click at [793, 279] on span "Metal level" at bounding box center [774, 275] width 48 height 14
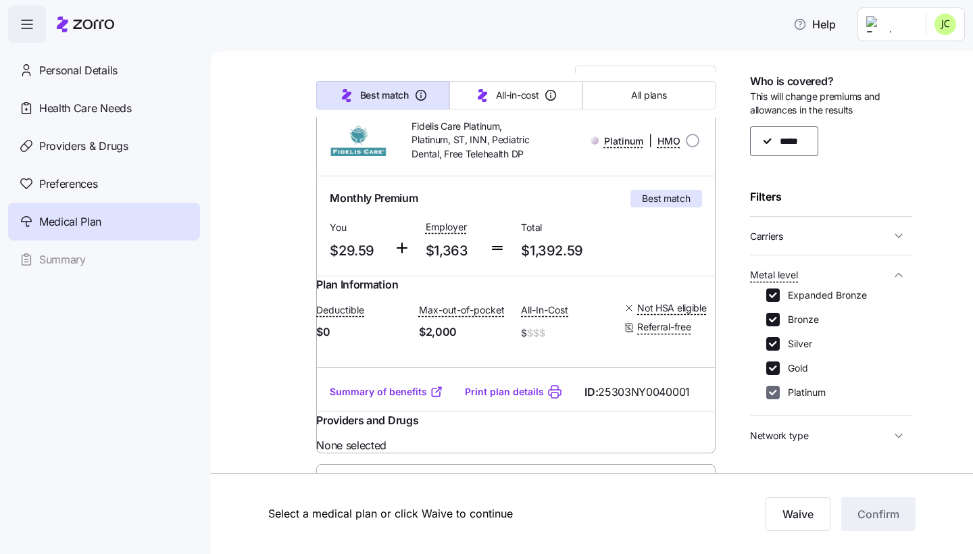
click at [779, 390] on input "Platinum" at bounding box center [773, 393] width 14 height 14
checkbox input "false"
click at [898, 277] on icon "button" at bounding box center [899, 275] width 14 height 14
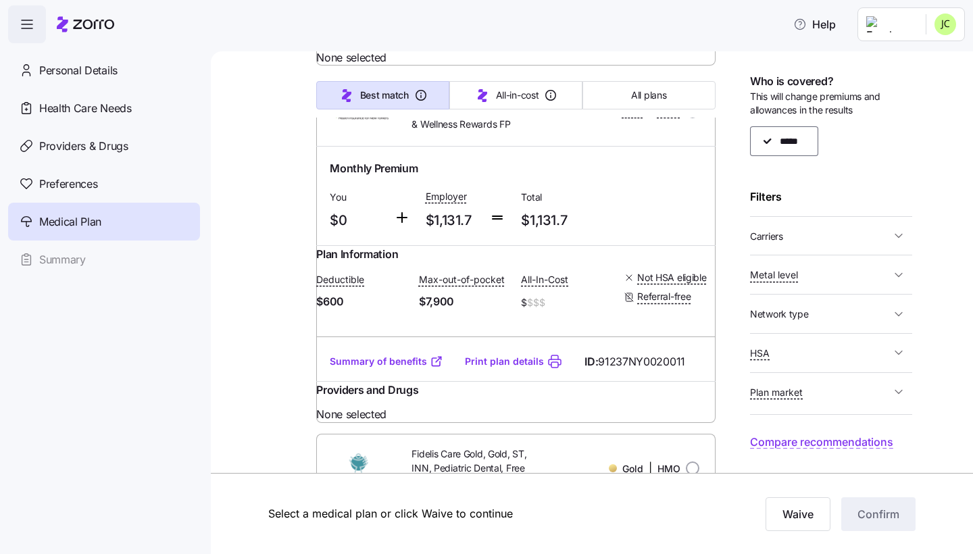
scroll to position [906, 0]
click at [816, 356] on span "HSA" at bounding box center [820, 353] width 141 height 17
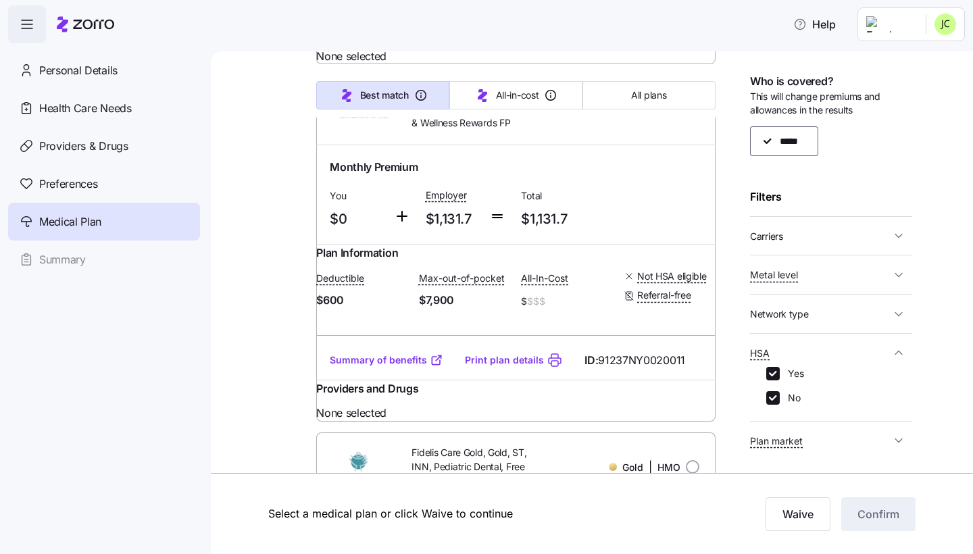
click at [788, 393] on label "No" at bounding box center [790, 398] width 21 height 14
click at [780, 393] on input "No" at bounding box center [773, 398] width 14 height 14
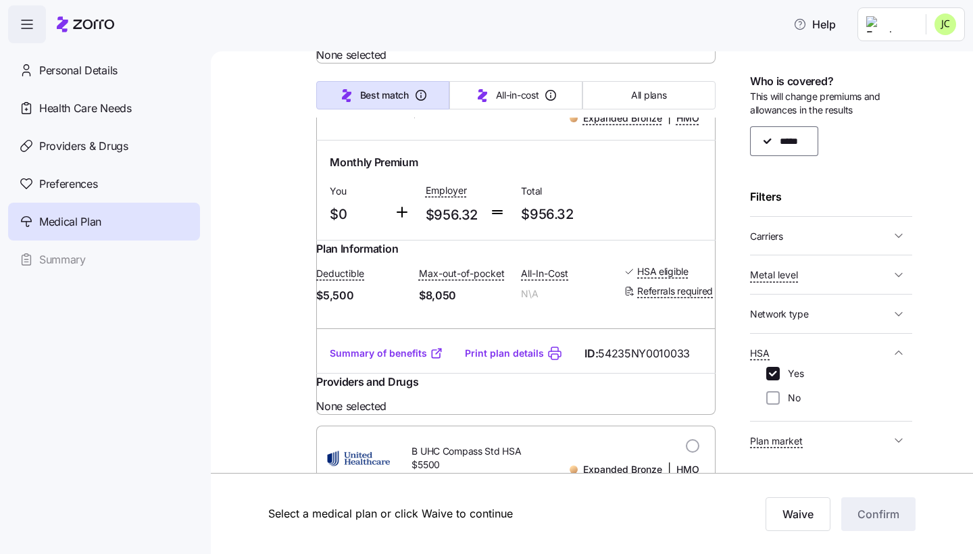
click at [893, 353] on icon "button" at bounding box center [899, 353] width 14 height 14
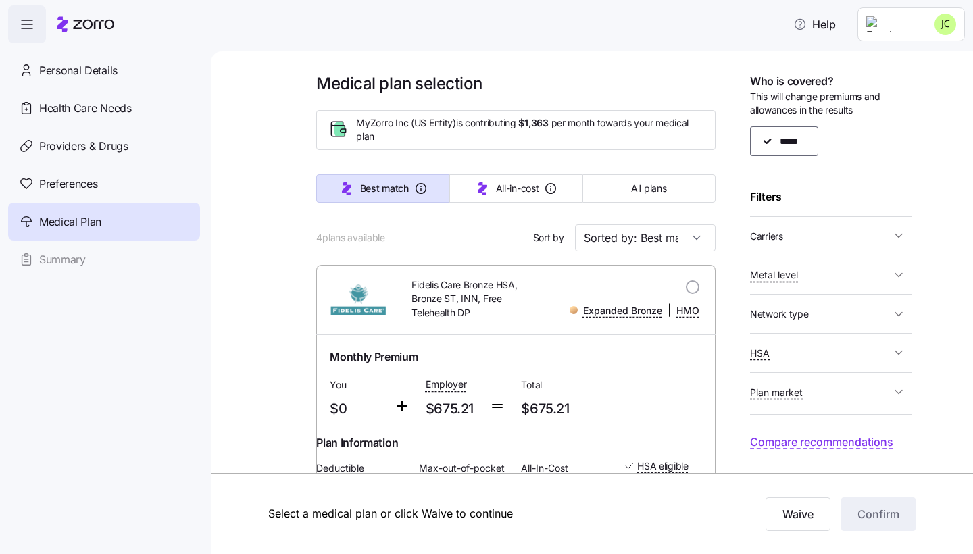
scroll to position [0, 0]
click at [798, 345] on span "HSA" at bounding box center [820, 353] width 141 height 17
click at [773, 391] on input "No" at bounding box center [773, 398] width 14 height 14
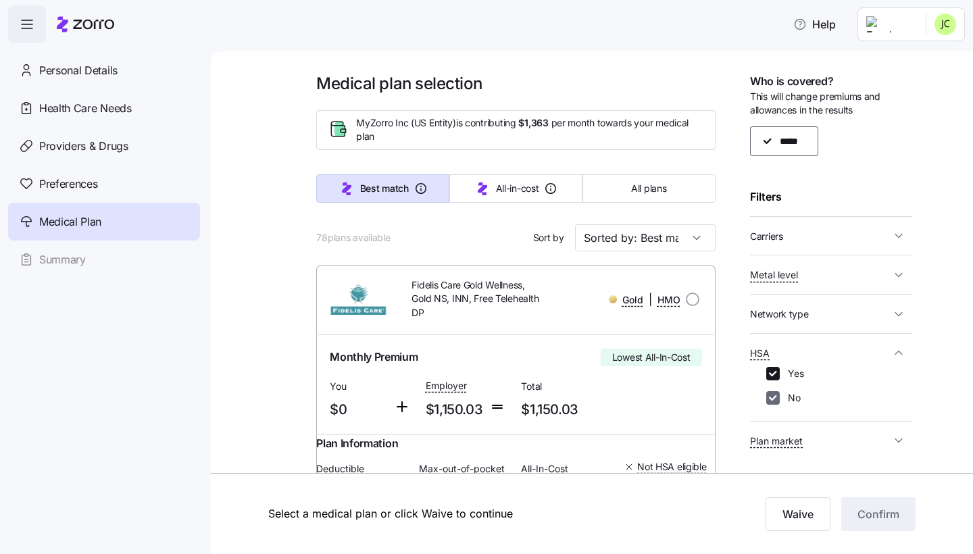
click at [774, 391] on input "No" at bounding box center [773, 398] width 14 height 14
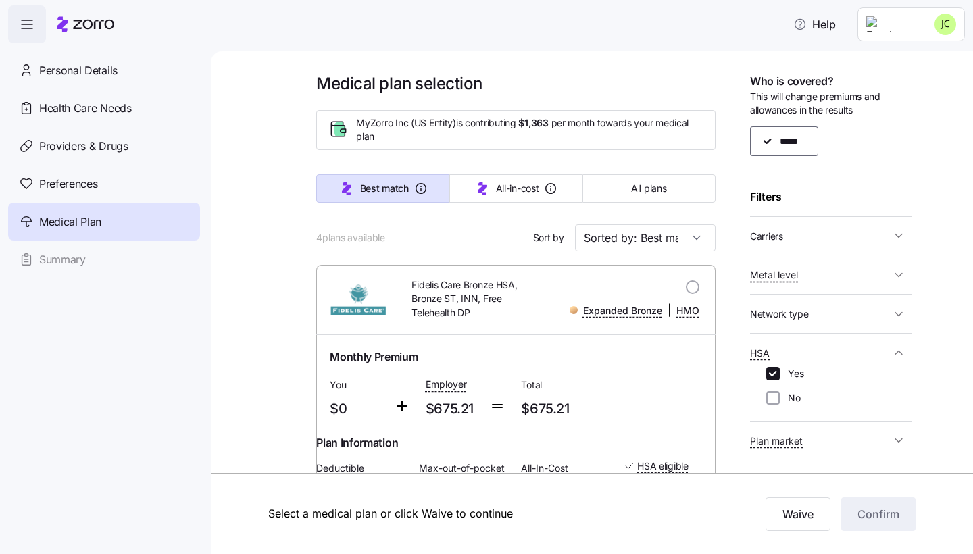
click at [781, 396] on label "No" at bounding box center [790, 398] width 21 height 14
click at [780, 396] on input "No" at bounding box center [773, 398] width 14 height 14
checkbox input "true"
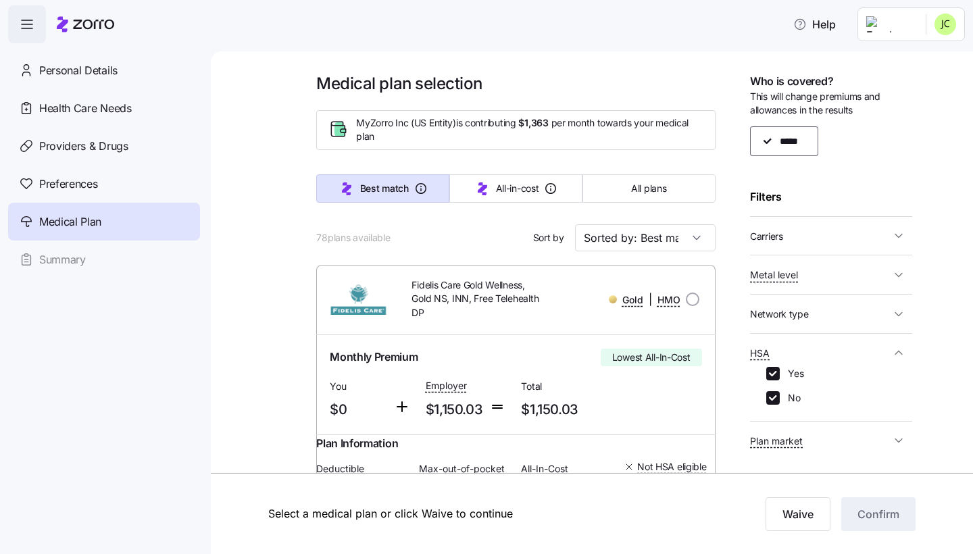
click at [896, 350] on icon "button" at bounding box center [899, 353] width 14 height 14
click at [881, 379] on button "Plan market" at bounding box center [831, 392] width 162 height 28
click at [874, 316] on span "Network type" at bounding box center [820, 313] width 141 height 17
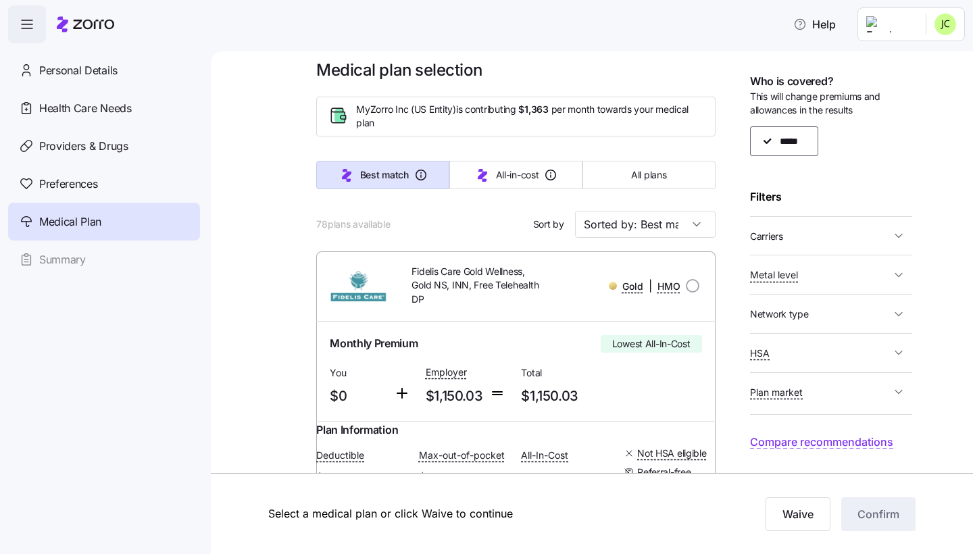
scroll to position [18, 0]
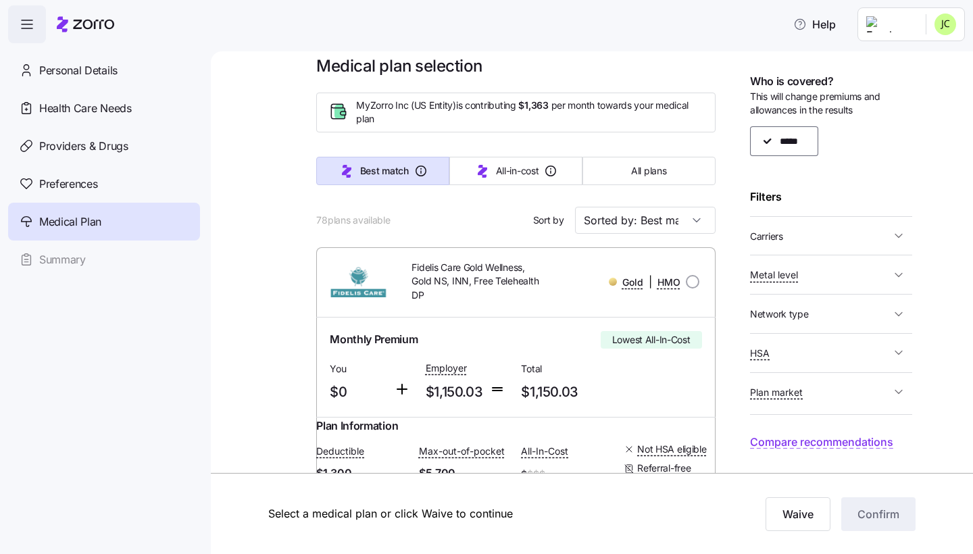
click at [780, 147] on div "*****" at bounding box center [831, 141] width 162 height 30
click at [769, 145] on div "*****" at bounding box center [831, 141] width 162 height 30
click at [101, 53] on div "Personal Details" at bounding box center [104, 70] width 192 height 38
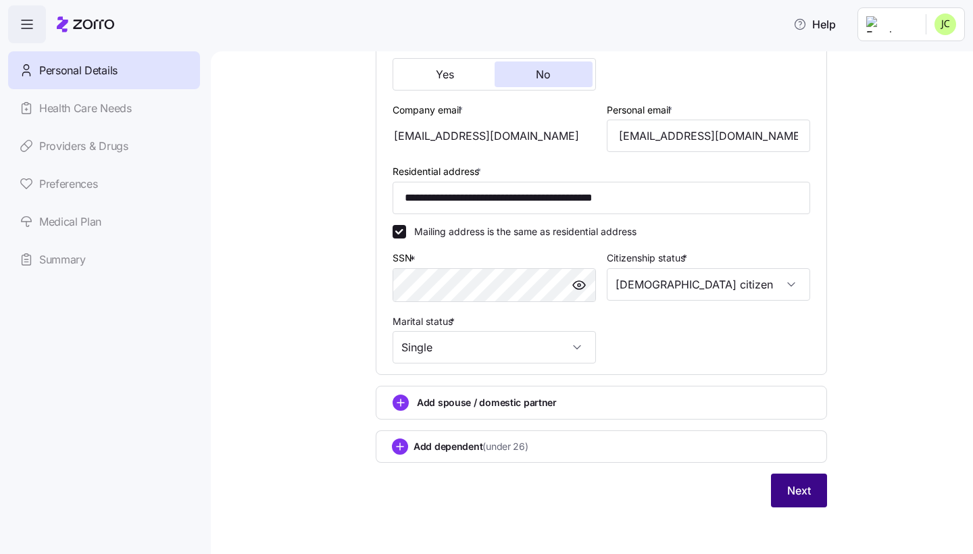
click at [794, 483] on span "Next" at bounding box center [799, 491] width 24 height 16
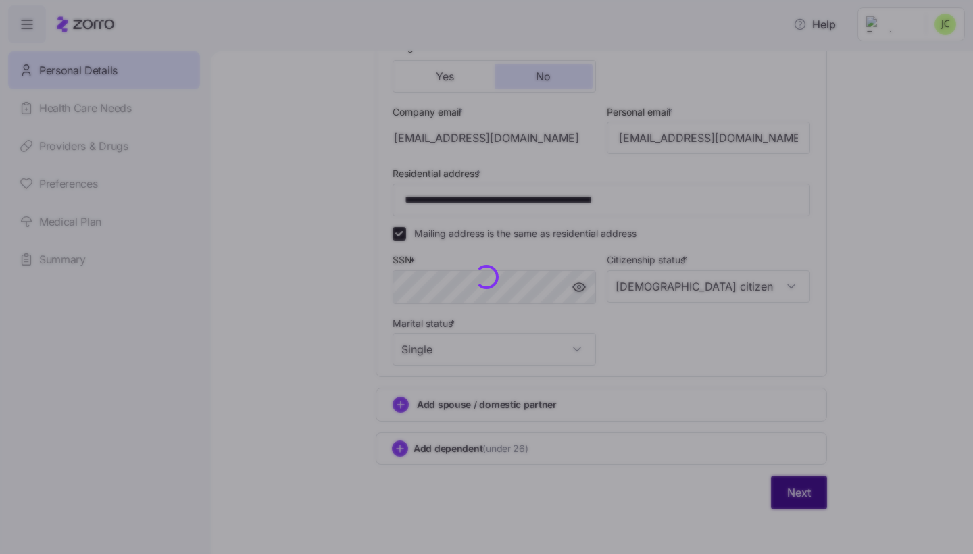
scroll to position [343, 0]
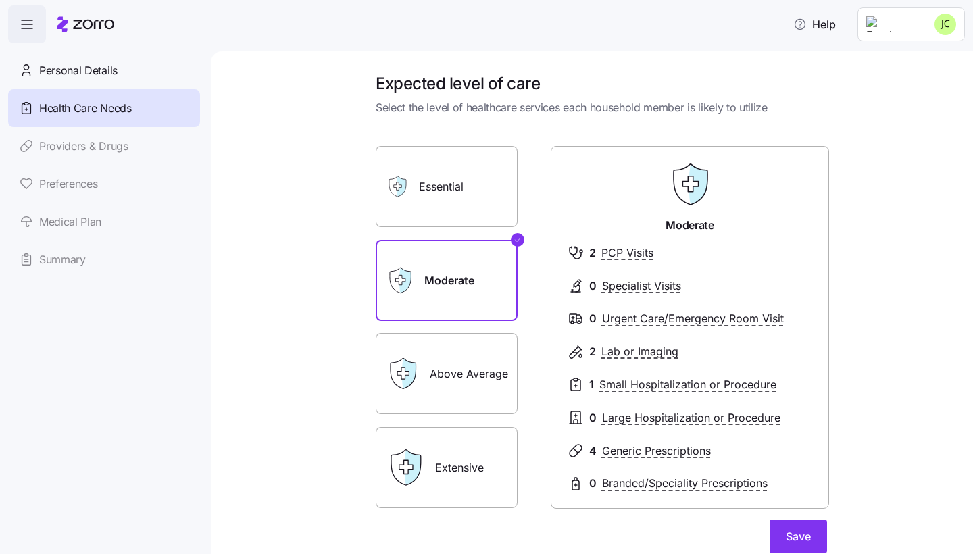
click at [456, 366] on label "Above Average" at bounding box center [447, 373] width 142 height 81
click at [0, 0] on input "Above Average" at bounding box center [0, 0] width 0 height 0
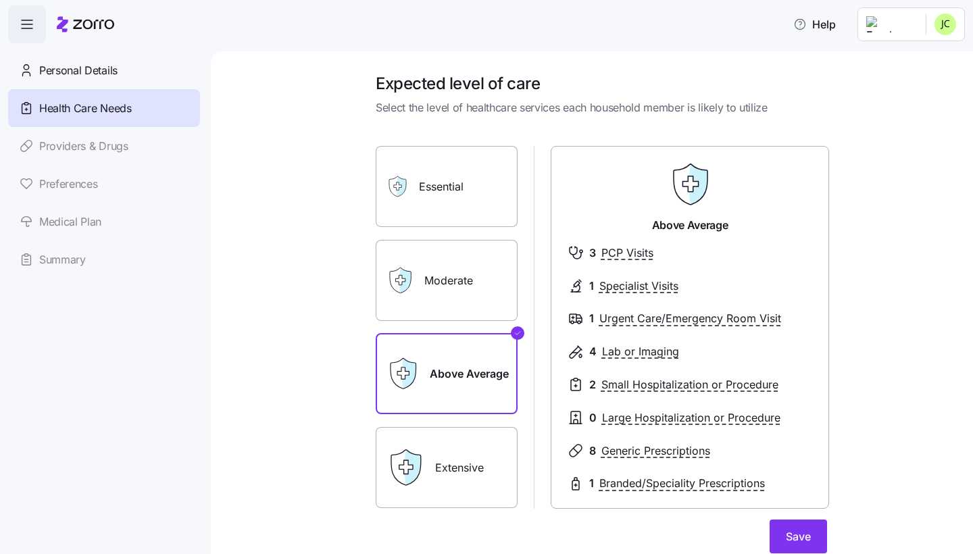
click at [449, 453] on label "Extensive" at bounding box center [447, 467] width 142 height 81
click at [0, 0] on input "Extensive" at bounding box center [0, 0] width 0 height 0
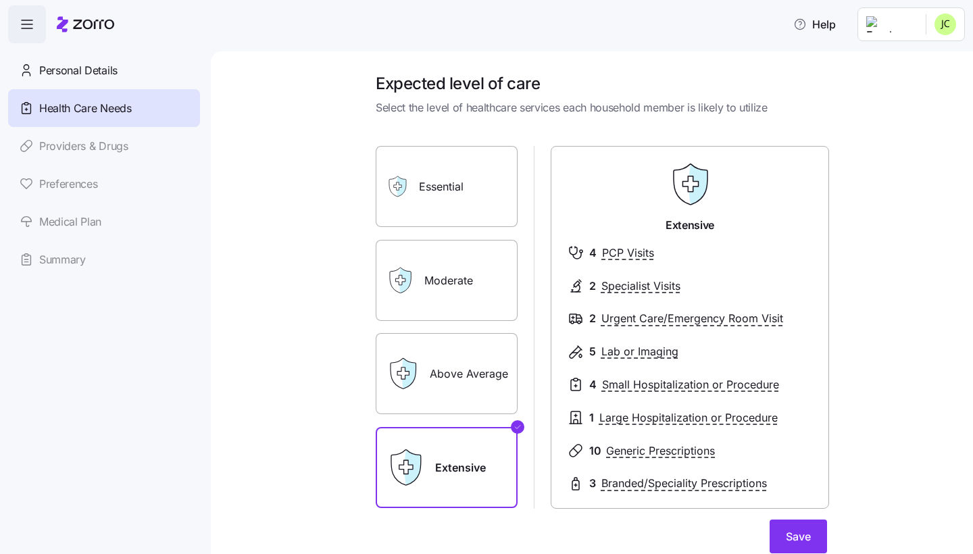
click at [468, 379] on label "Above Average" at bounding box center [447, 373] width 142 height 81
click at [0, 0] on input "Above Average" at bounding box center [0, 0] width 0 height 0
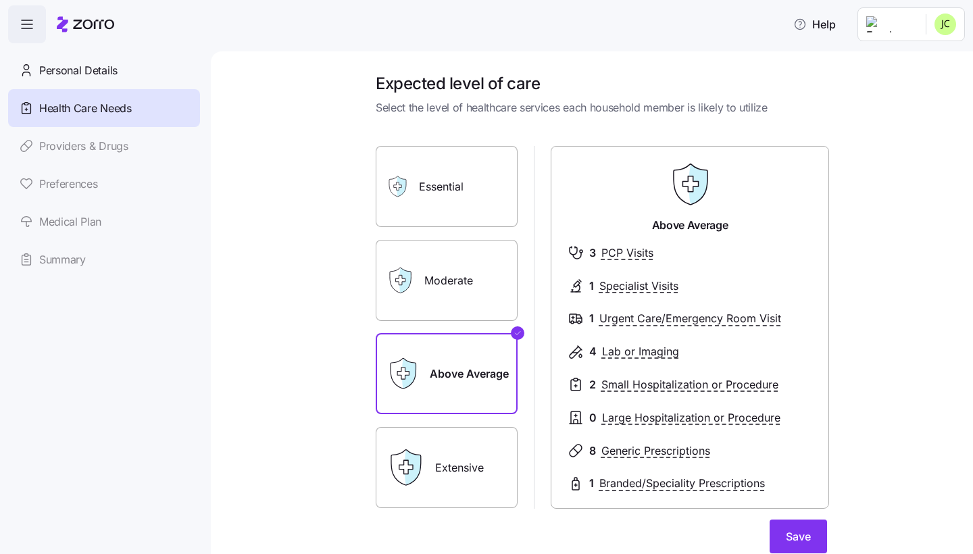
click at [446, 294] on label "Moderate" at bounding box center [447, 280] width 142 height 81
click at [0, 0] on input "Moderate" at bounding box center [0, 0] width 0 height 0
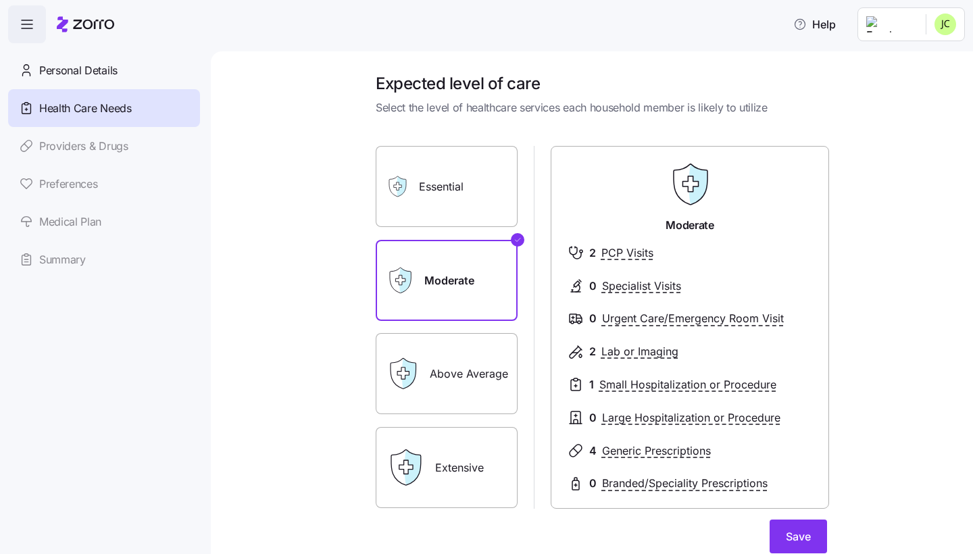
click at [433, 397] on label "Above Average" at bounding box center [447, 373] width 142 height 81
click at [0, 0] on input "Above Average" at bounding box center [0, 0] width 0 height 0
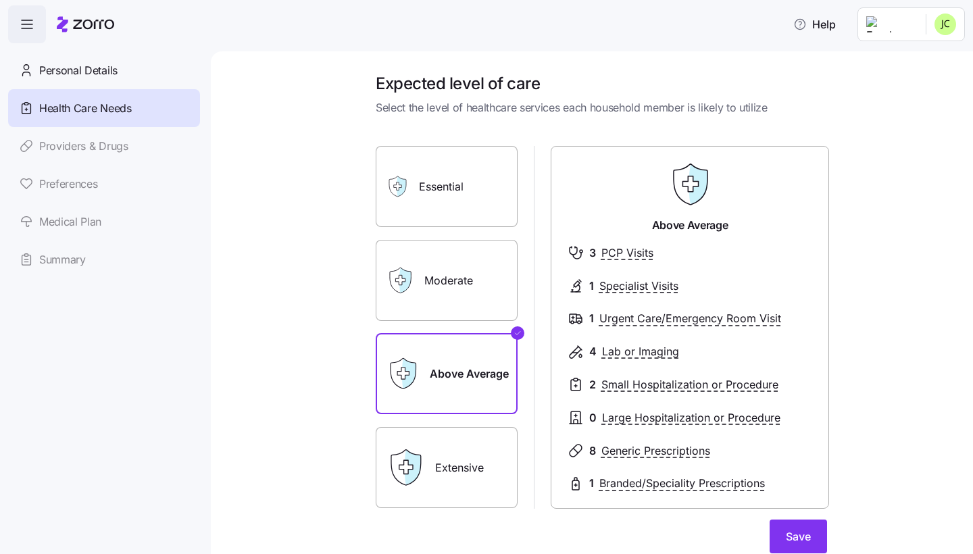
click at [422, 296] on div "Moderate" at bounding box center [447, 280] width 142 height 81
click at [427, 291] on label "Moderate" at bounding box center [447, 280] width 142 height 81
click at [0, 0] on input "Moderate" at bounding box center [0, 0] width 0 height 0
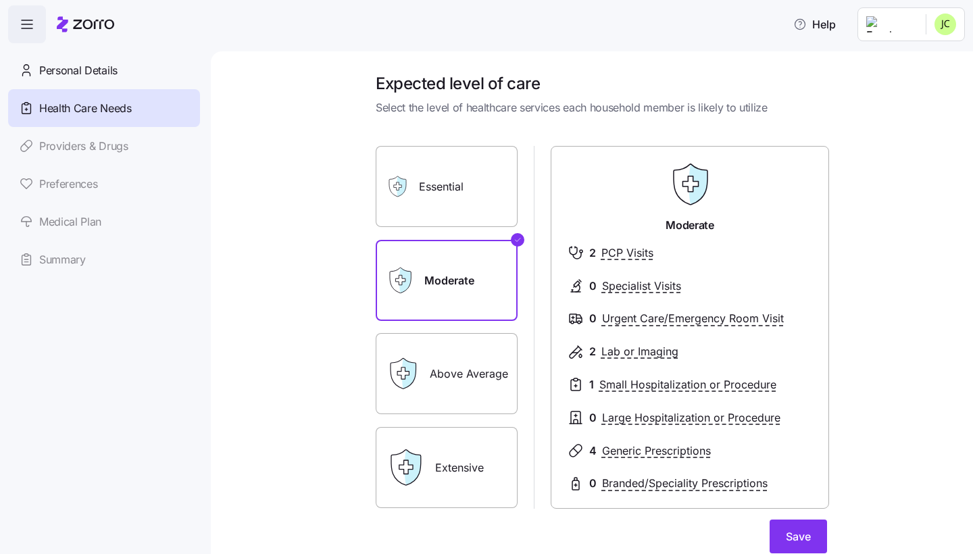
click at [428, 210] on label "Essential" at bounding box center [447, 186] width 142 height 81
click at [0, 0] on input "Essential" at bounding box center [0, 0] width 0 height 0
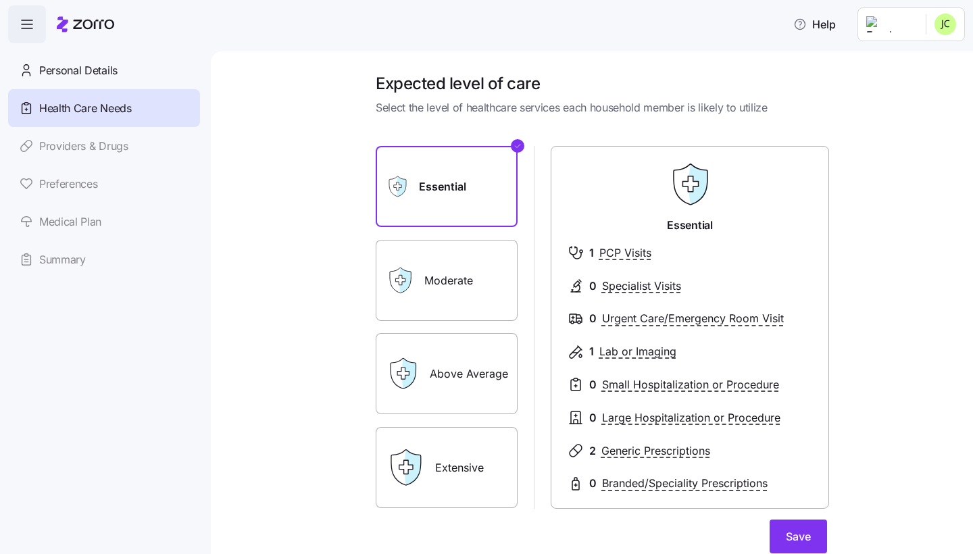
click at [434, 258] on label "Moderate" at bounding box center [447, 280] width 142 height 81
click at [0, 0] on input "Moderate" at bounding box center [0, 0] width 0 height 0
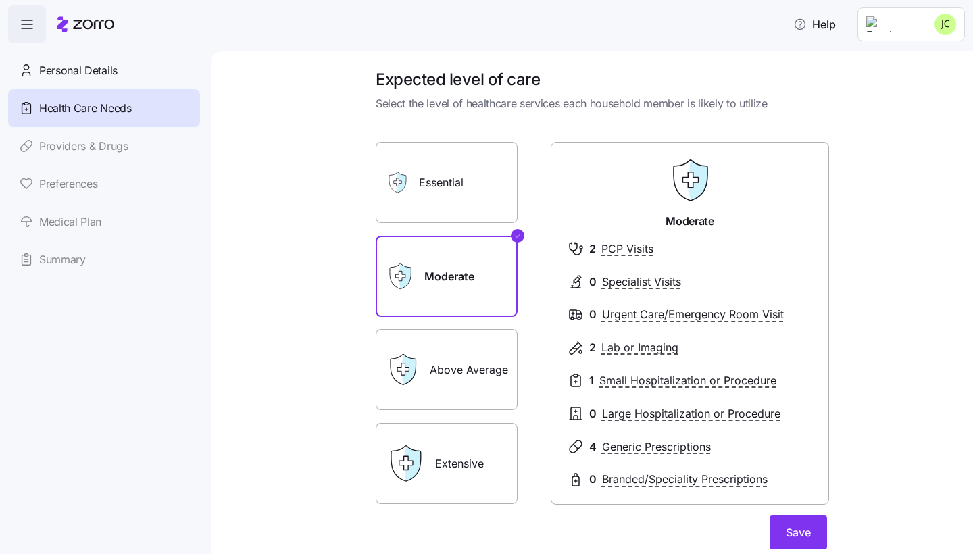
scroll to position [5, 0]
click at [774, 526] on button "Save" at bounding box center [798, 532] width 57 height 34
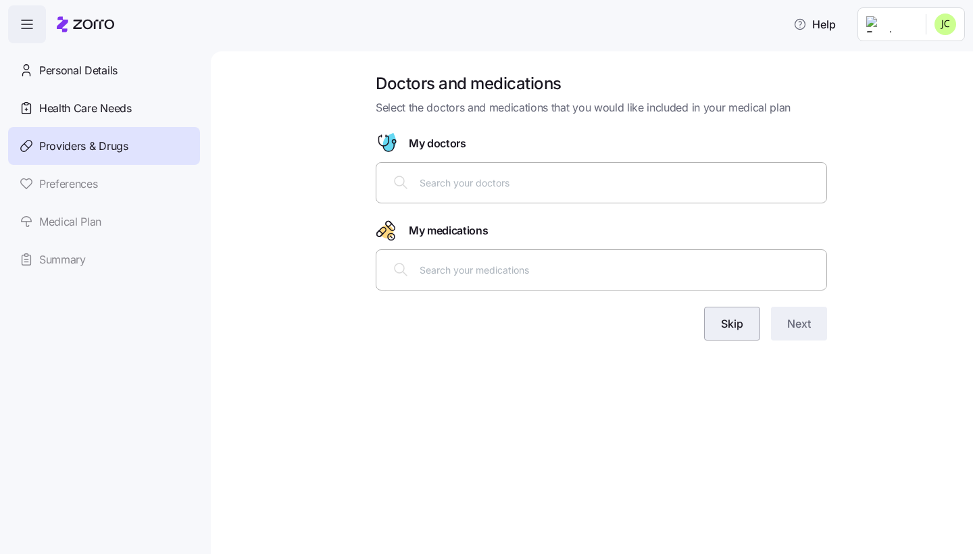
click at [741, 333] on button "Skip" at bounding box center [732, 324] width 56 height 34
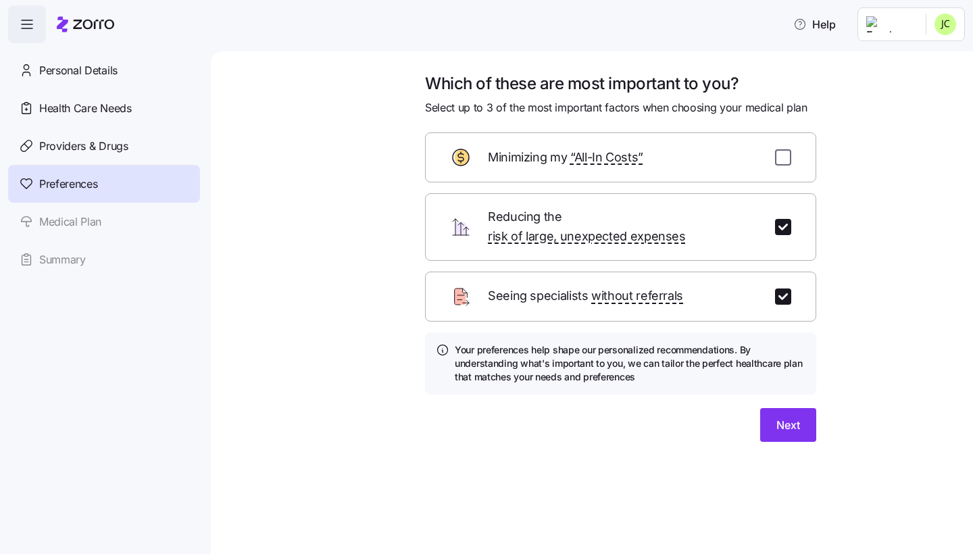
click at [787, 150] on input "checkbox" at bounding box center [783, 157] width 16 height 16
checkbox input "true"
click at [785, 408] on button "Next" at bounding box center [788, 425] width 56 height 34
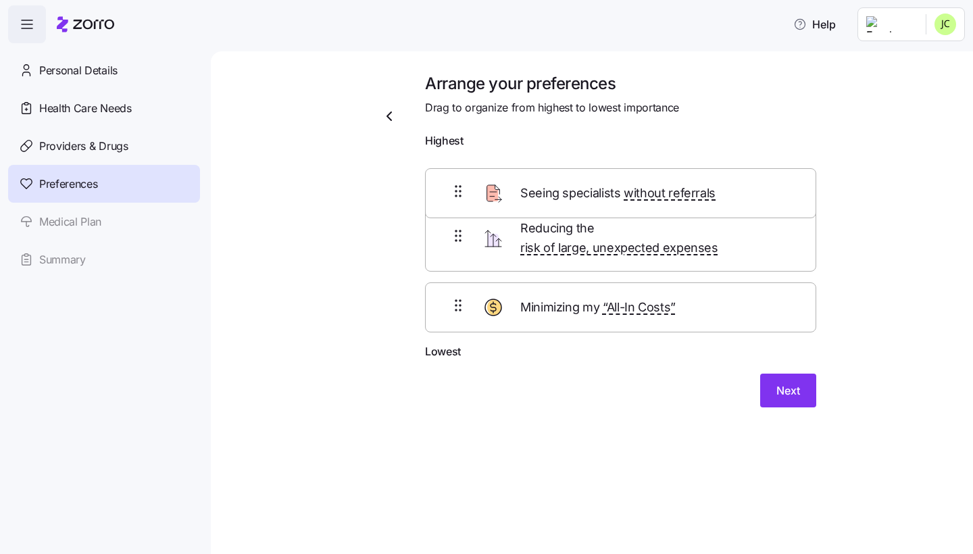
drag, startPoint x: 453, startPoint y: 246, endPoint x: 454, endPoint y: 176, distance: 69.6
click at [454, 176] on div "Reducing the risk of large, unexpected expenses Seeing specialists without refe…" at bounding box center [620, 249] width 391 height 189
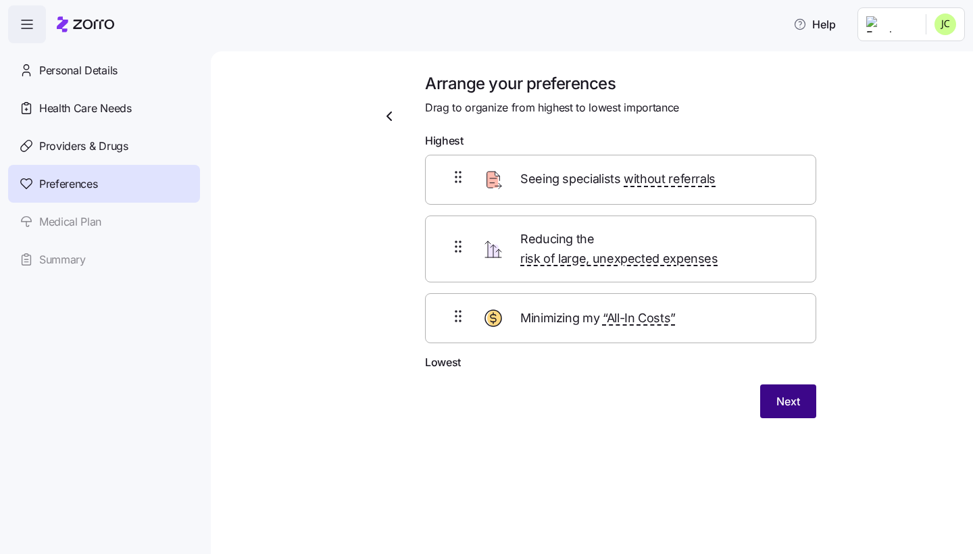
click at [781, 393] on span "Next" at bounding box center [789, 401] width 24 height 16
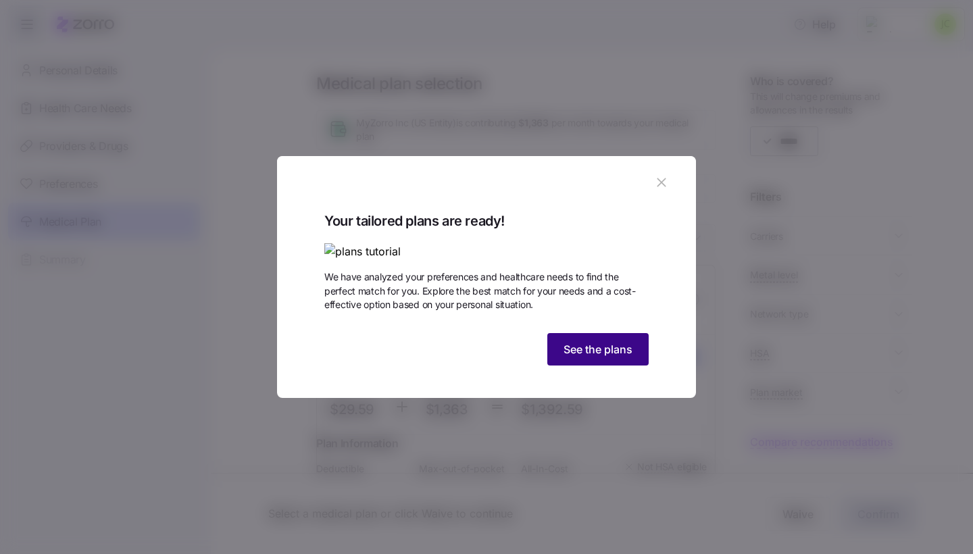
click at [591, 366] on button "See the plans" at bounding box center [597, 349] width 101 height 32
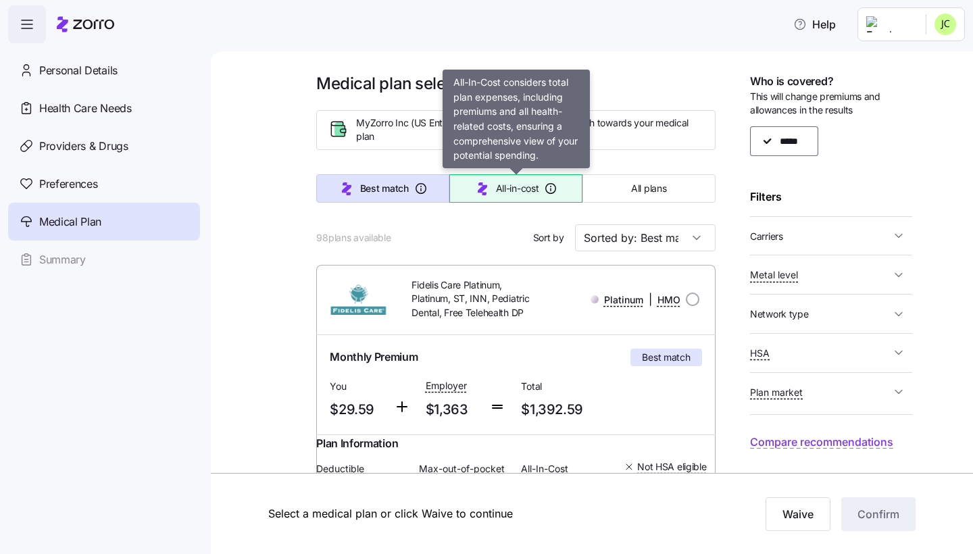
click at [512, 191] on span "All-in-cost" at bounding box center [517, 189] width 43 height 14
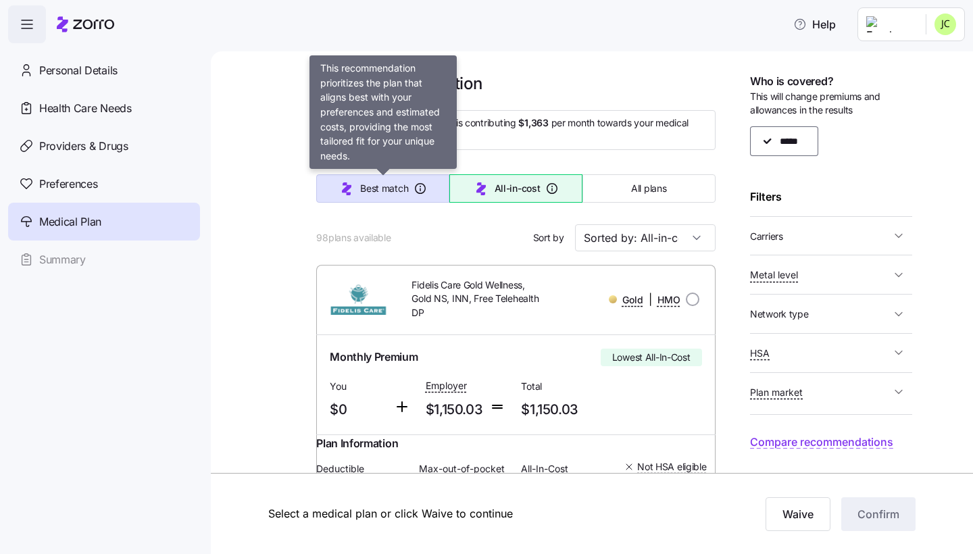
click at [391, 180] on button "Best match" at bounding box center [382, 188] width 133 height 28
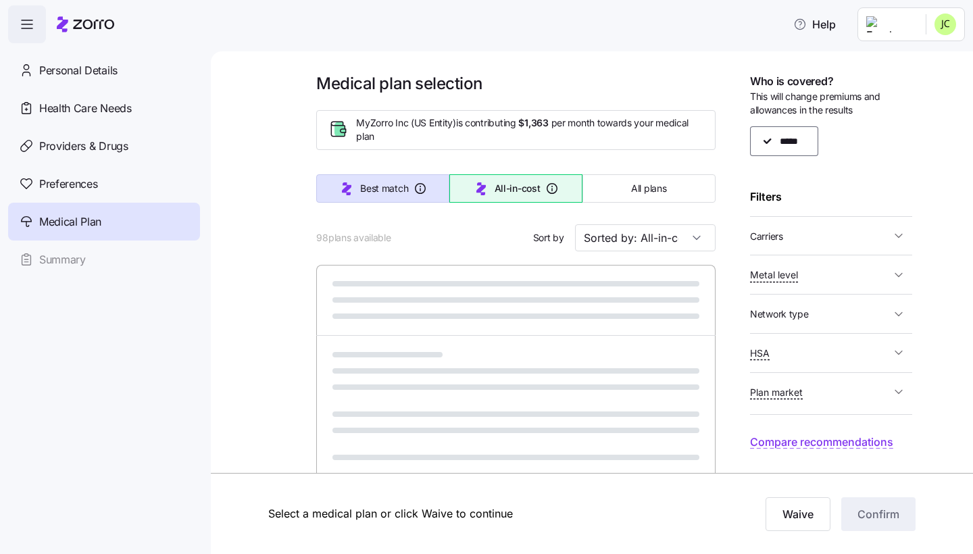
type input "Sorted by: Best match"
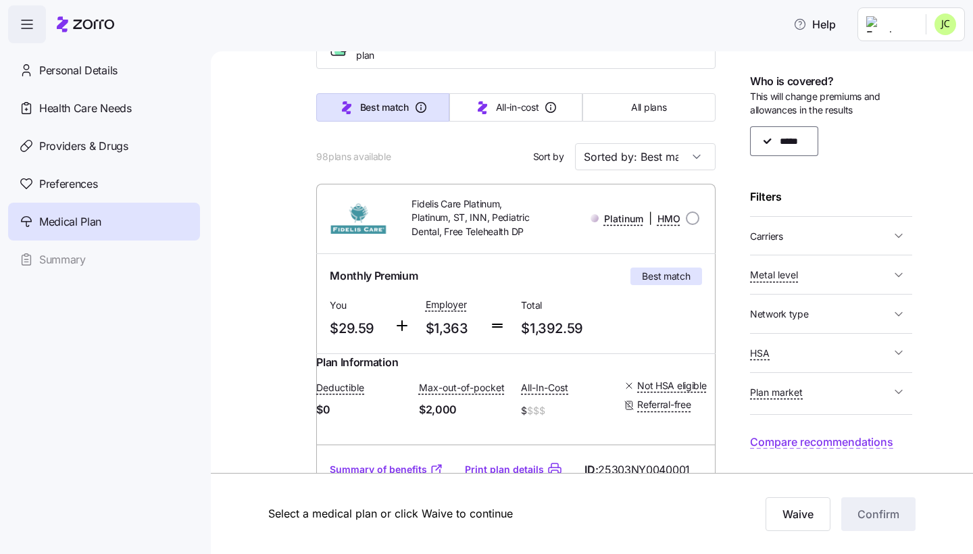
scroll to position [89, 0]
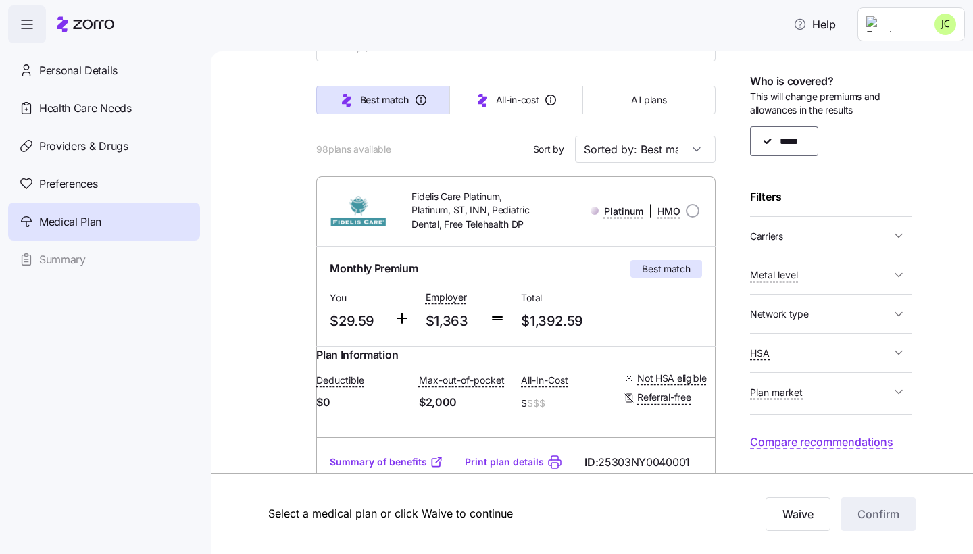
click at [852, 251] on div "Who is covered? This will change premiums and allowances in the results ***** F…" at bounding box center [831, 261] width 162 height 376
click at [900, 239] on icon "button" at bounding box center [899, 236] width 14 height 14
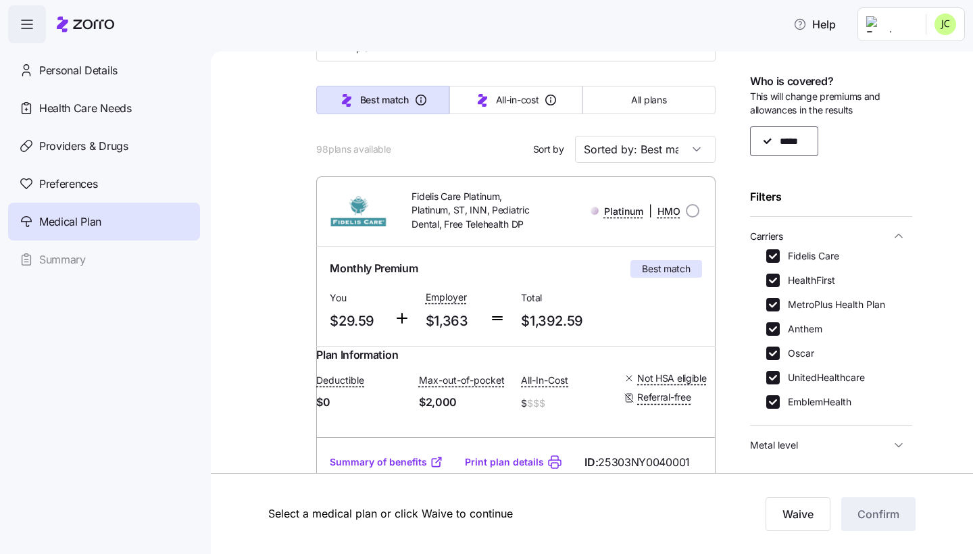
click at [791, 256] on label "Fidelis Care" at bounding box center [809, 256] width 59 height 14
click at [780, 256] on input "Fidelis Care" at bounding box center [773, 256] width 14 height 14
checkbox input "false"
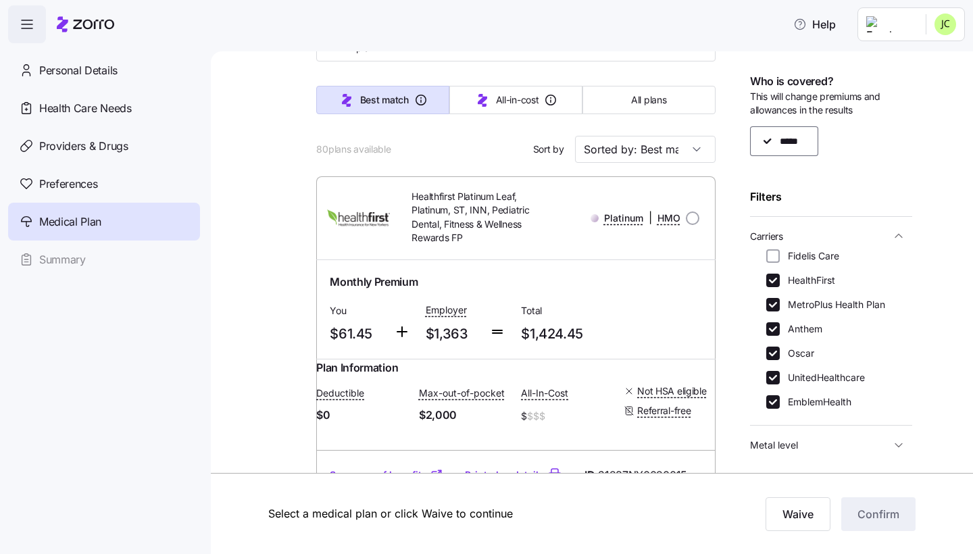
click at [781, 374] on label "UnitedHealthcare" at bounding box center [822, 378] width 85 height 14
click at [780, 374] on input "UnitedHealthcare" at bounding box center [773, 378] width 14 height 14
checkbox input "false"
click at [903, 229] on icon "button" at bounding box center [899, 236] width 14 height 14
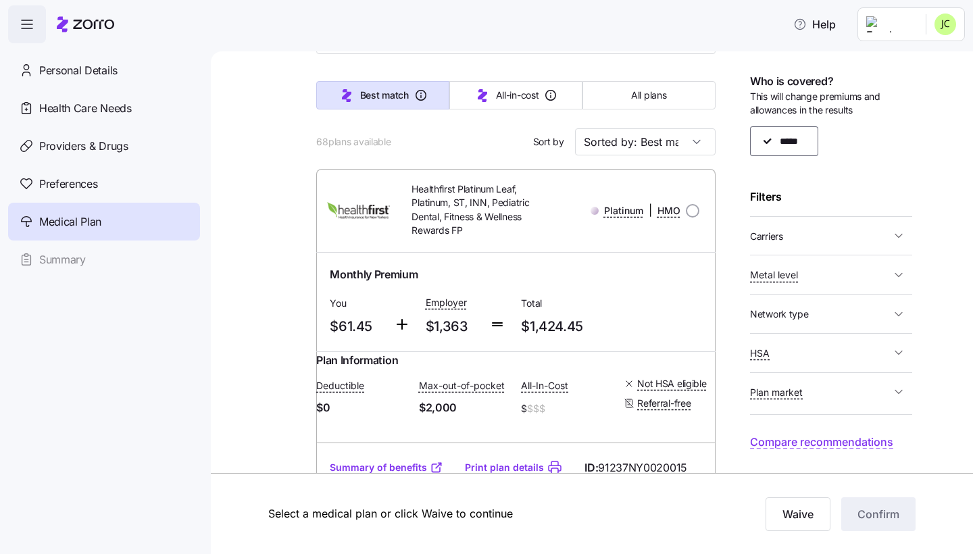
scroll to position [101, 0]
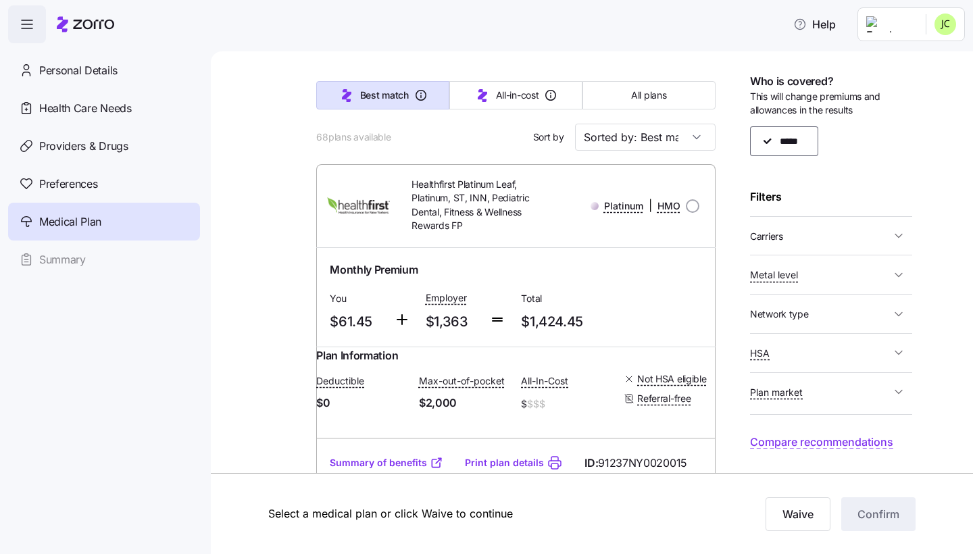
click at [858, 268] on span "Metal level" at bounding box center [820, 274] width 141 height 17
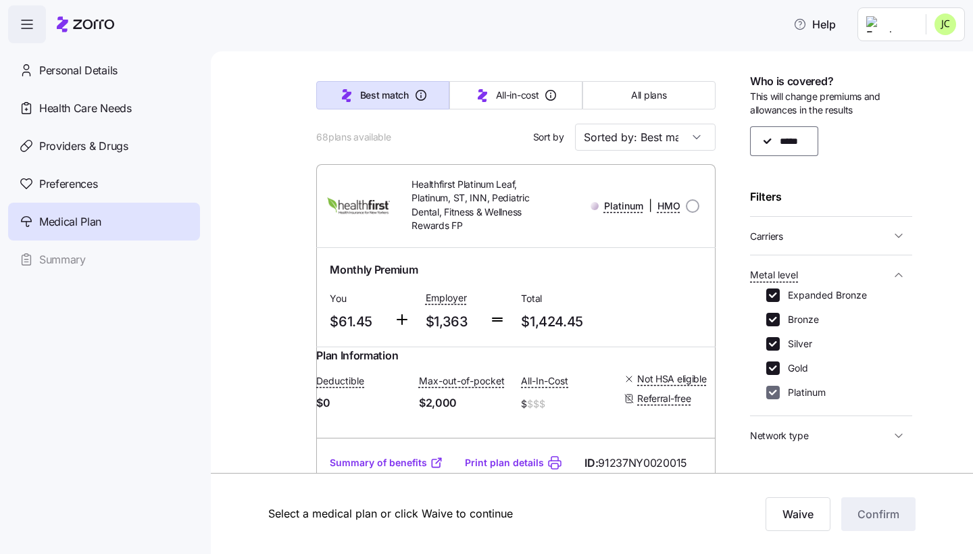
click at [777, 387] on input "Platinum" at bounding box center [773, 393] width 14 height 14
checkbox input "false"
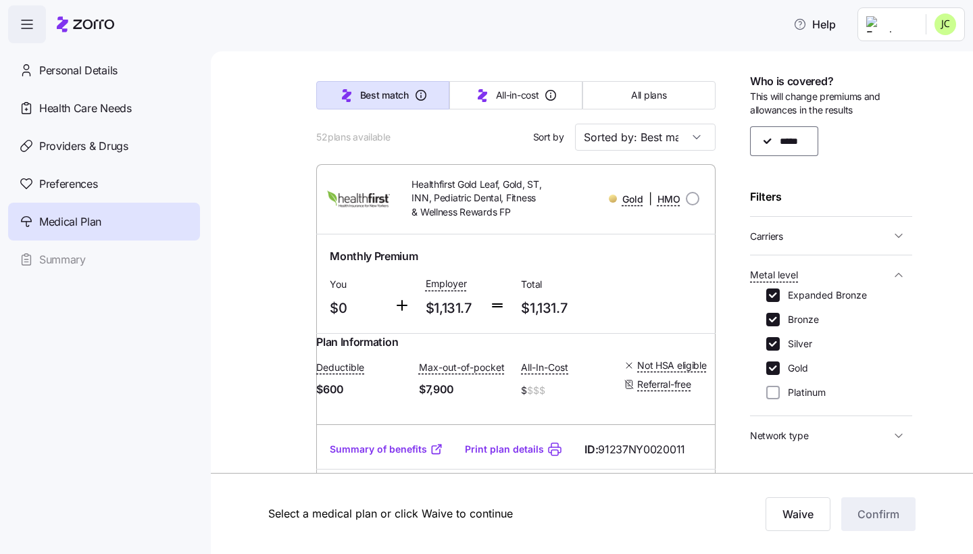
click at [896, 261] on button "Metal level" at bounding box center [831, 275] width 162 height 28
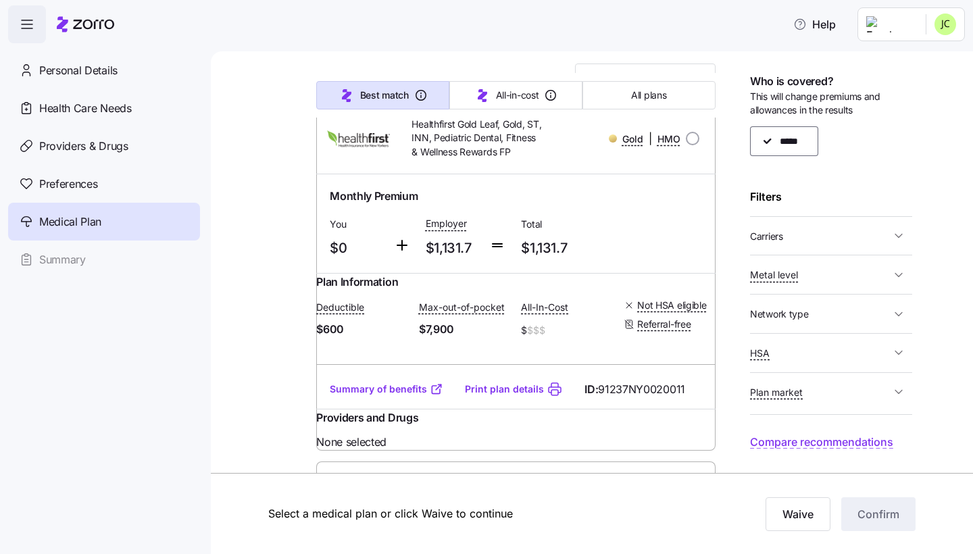
scroll to position [0, 0]
click at [403, 396] on link "Summary of benefits" at bounding box center [387, 390] width 114 height 14
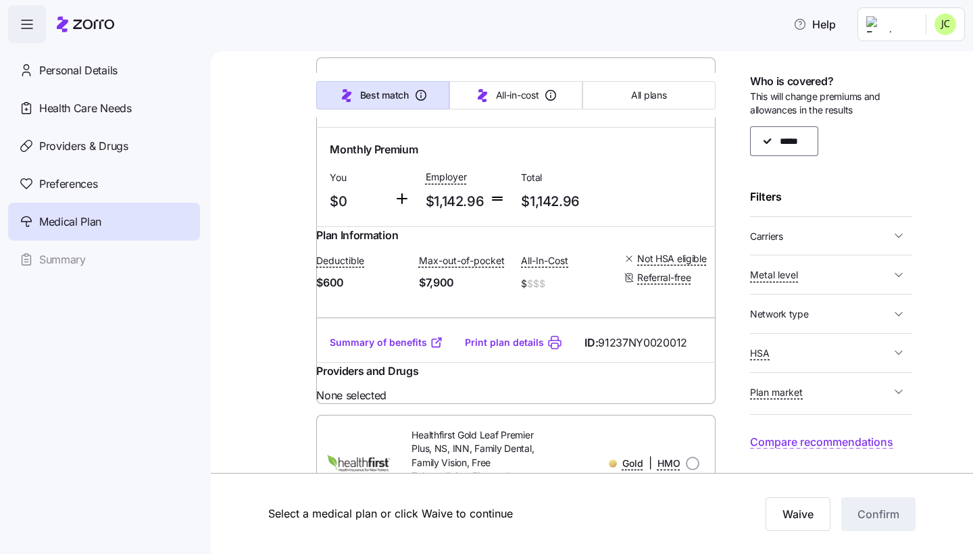
scroll to position [566, 0]
click at [400, 349] on link "Summary of benefits" at bounding box center [387, 342] width 114 height 14
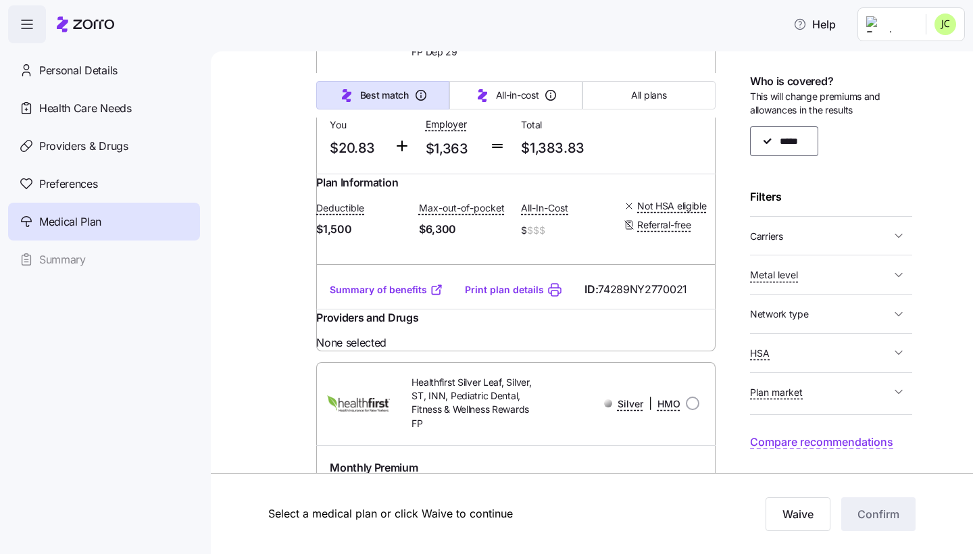
scroll to position [3619, 0]
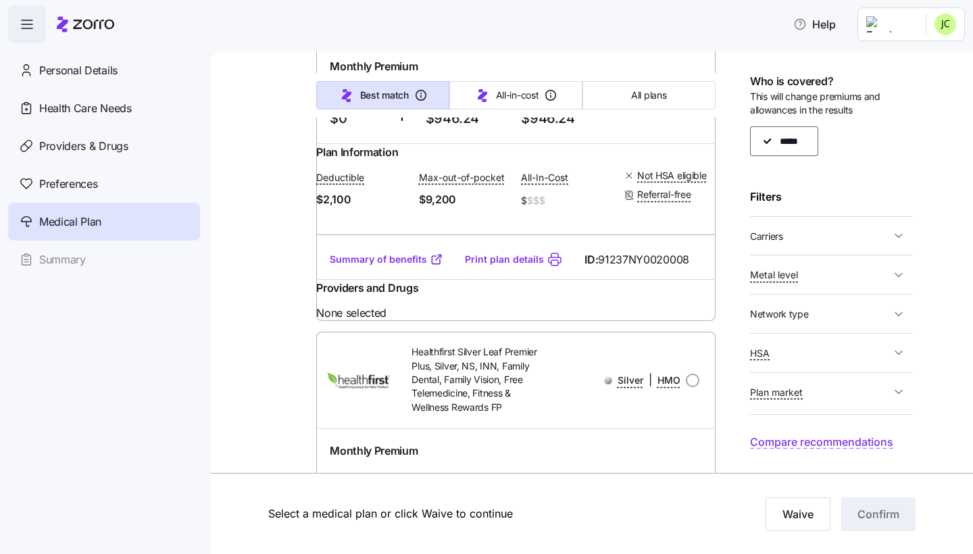
scroll to position [4391, 0]
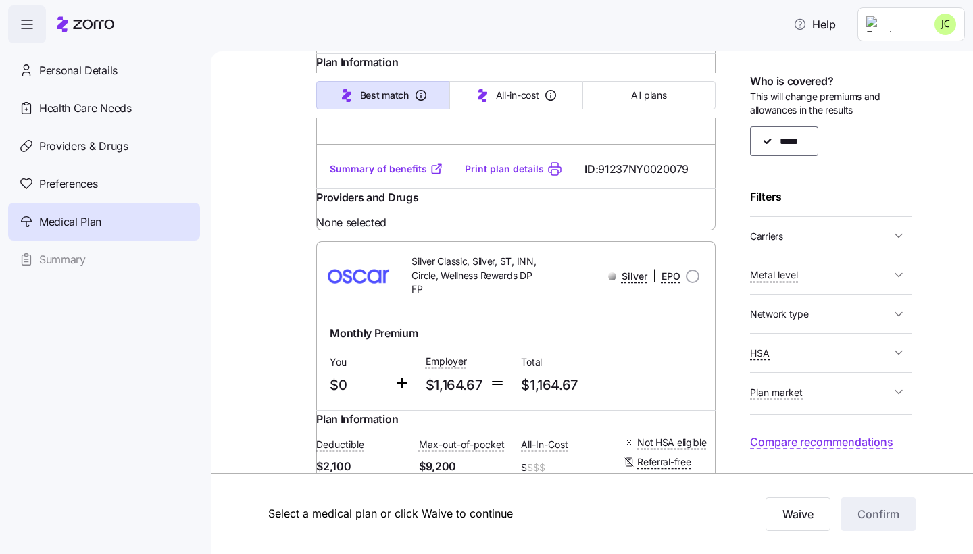
scroll to position [5253, 0]
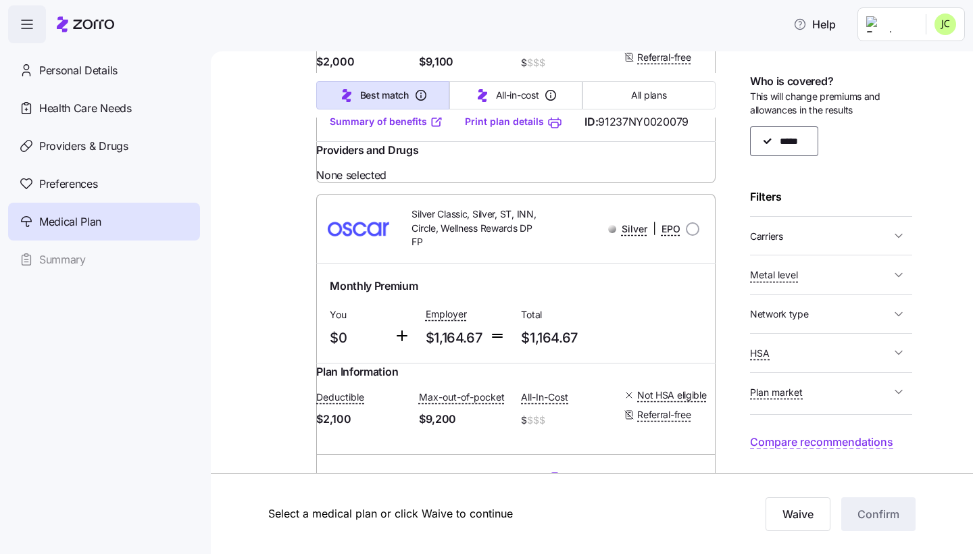
scroll to position [5298, 0]
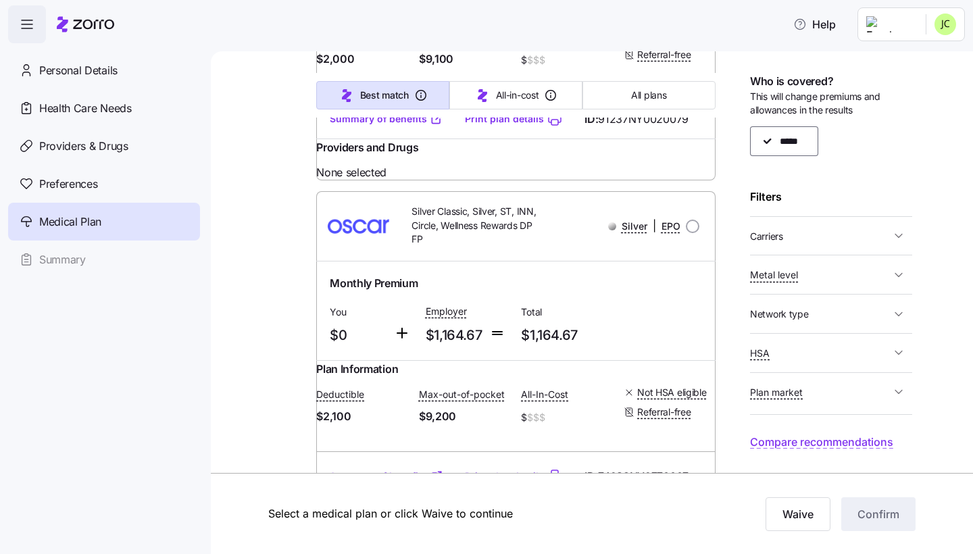
click at [858, 396] on button "Plan market" at bounding box center [831, 392] width 162 height 28
click at [858, 389] on span "Plan market" at bounding box center [820, 392] width 141 height 17
click at [848, 300] on button "Network type" at bounding box center [831, 314] width 162 height 28
click at [783, 338] on label "HMO" at bounding box center [797, 336] width 34 height 17
click at [780, 338] on input "HMO" at bounding box center [773, 336] width 14 height 14
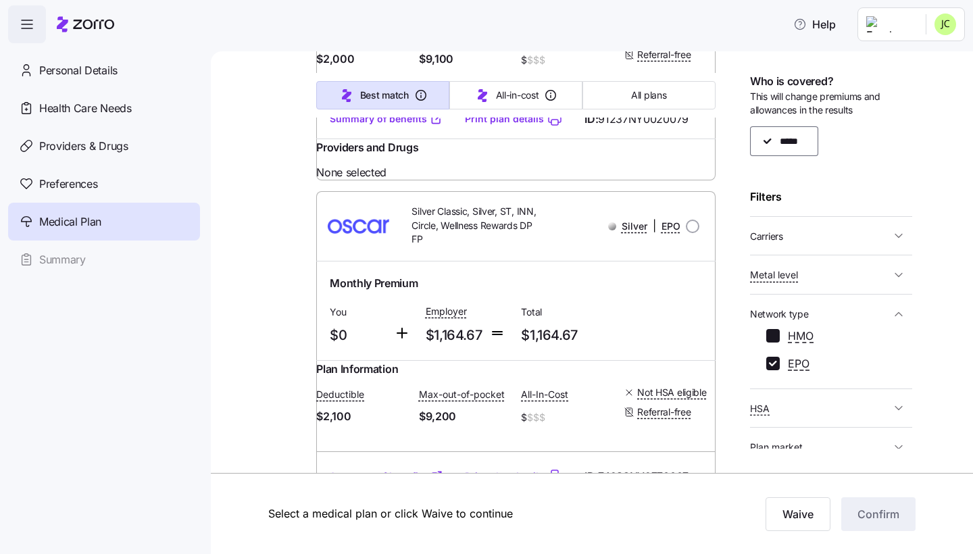
checkbox input "false"
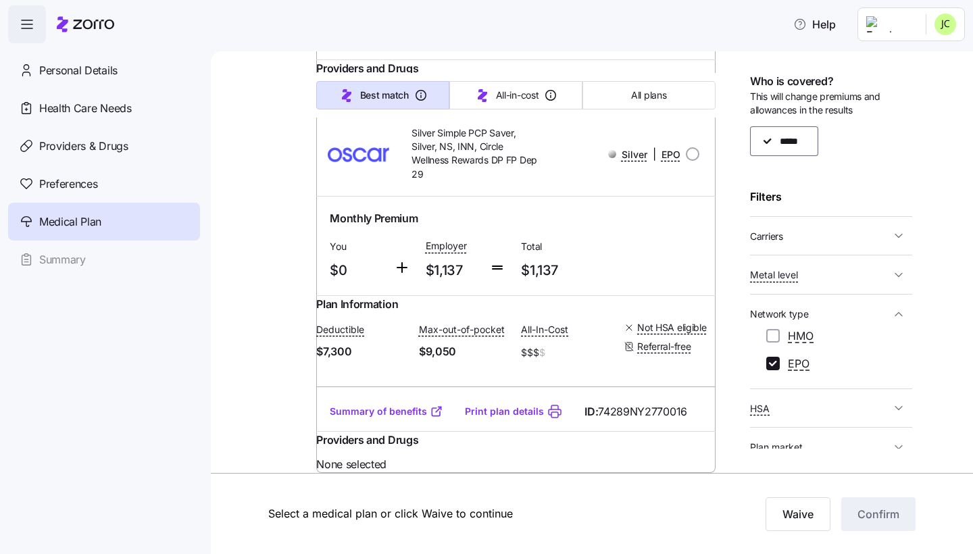
click at [852, 287] on div "Who is covered? This will change premiums and allowances in the results ***** F…" at bounding box center [831, 261] width 162 height 376
click at [873, 305] on span "Network type" at bounding box center [820, 313] width 141 height 17
click at [826, 244] on button "Carriers" at bounding box center [831, 236] width 162 height 28
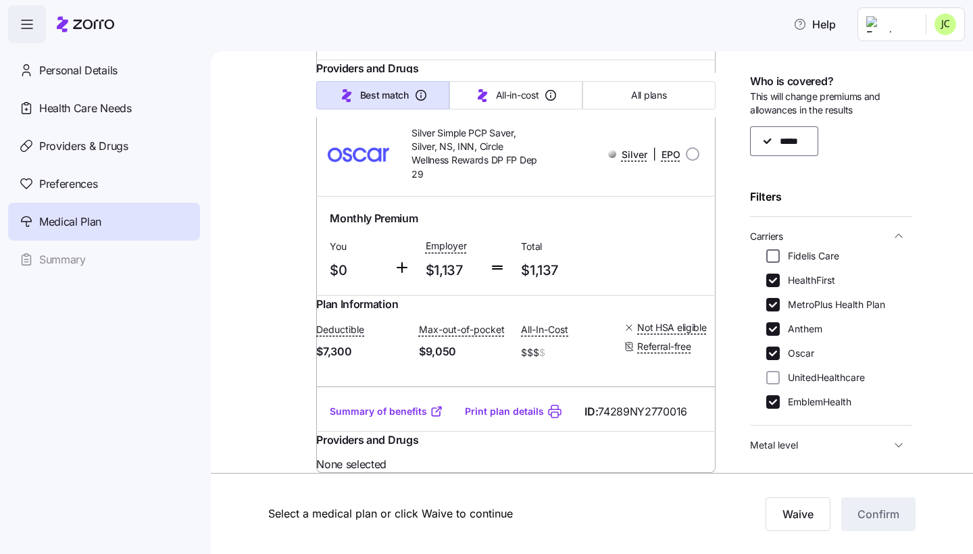
click at [768, 255] on input "Fidelis Care" at bounding box center [773, 256] width 14 height 14
checkbox input "true"
click at [899, 235] on icon "button" at bounding box center [899, 236] width 7 height 3
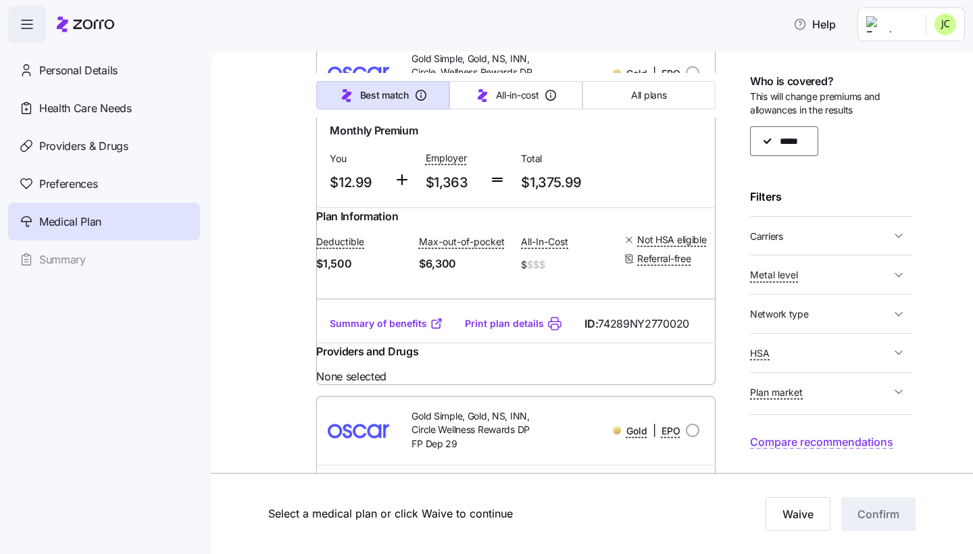
scroll to position [960, 0]
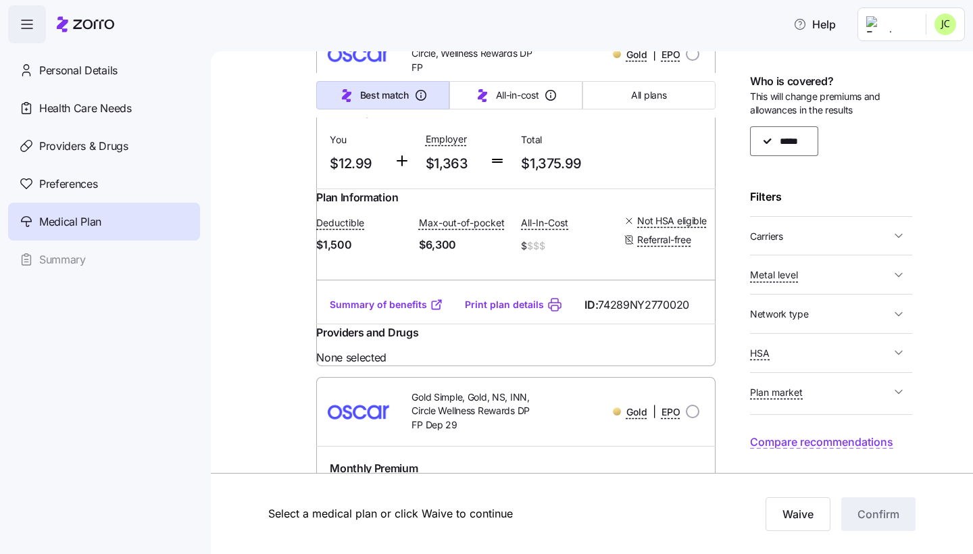
click at [375, 312] on link "Summary of benefits" at bounding box center [387, 305] width 114 height 14
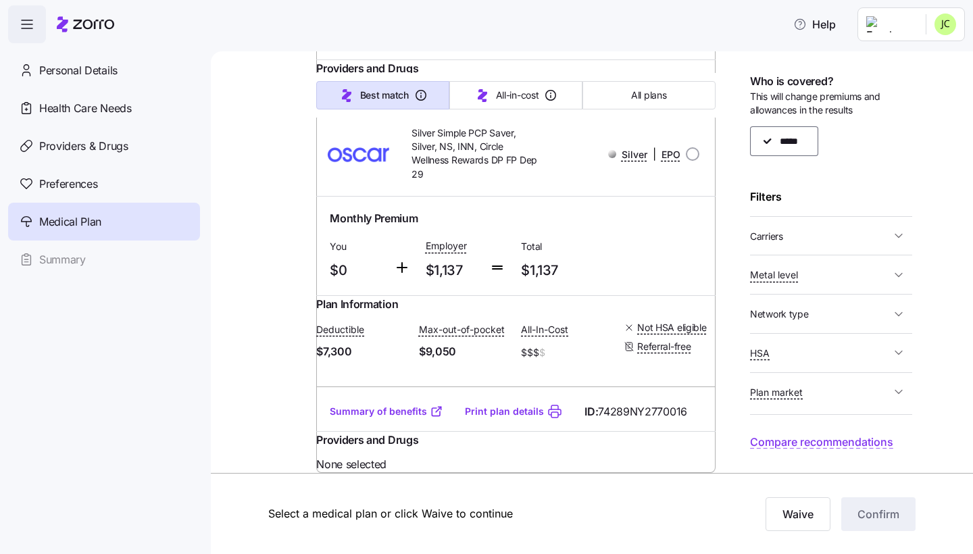
scroll to position [0, 0]
click at [624, 89] on button "All plans" at bounding box center [649, 95] width 133 height 28
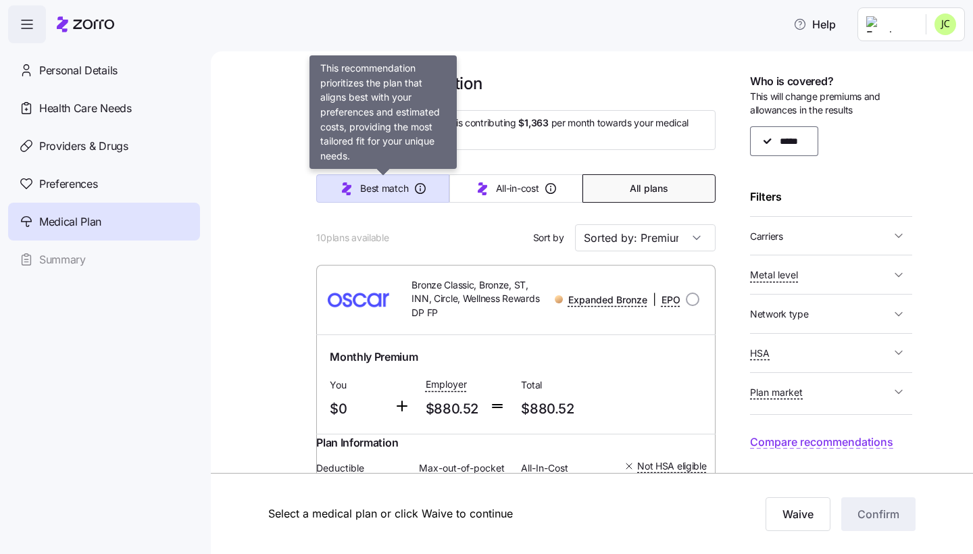
click at [412, 197] on button "Best match" at bounding box center [382, 188] width 133 height 28
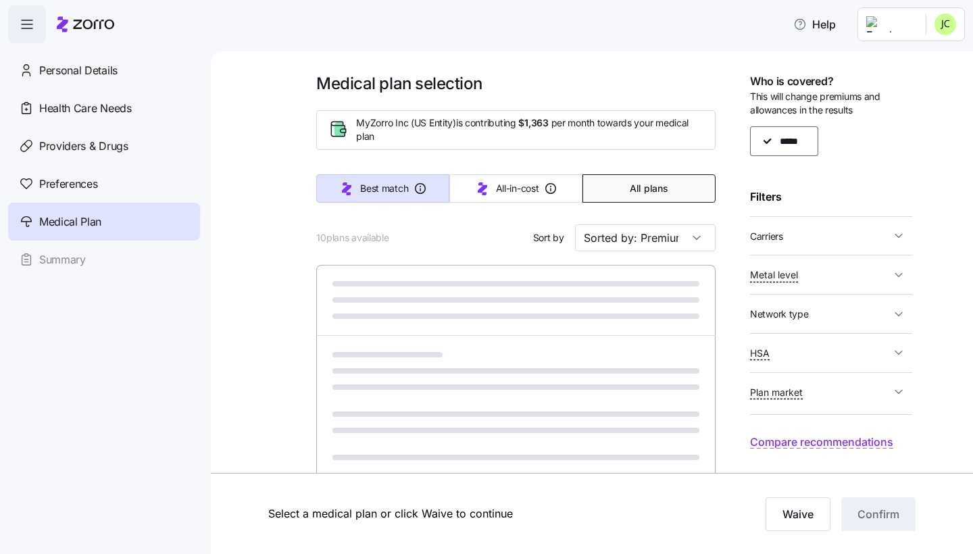
type input "Sorted by: Best match"
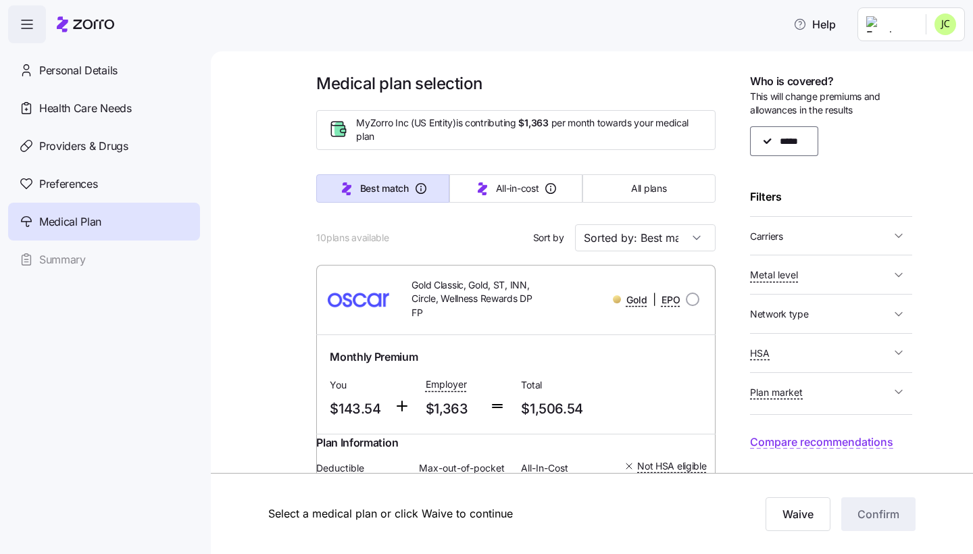
click at [832, 308] on span "Network type" at bounding box center [820, 313] width 141 height 17
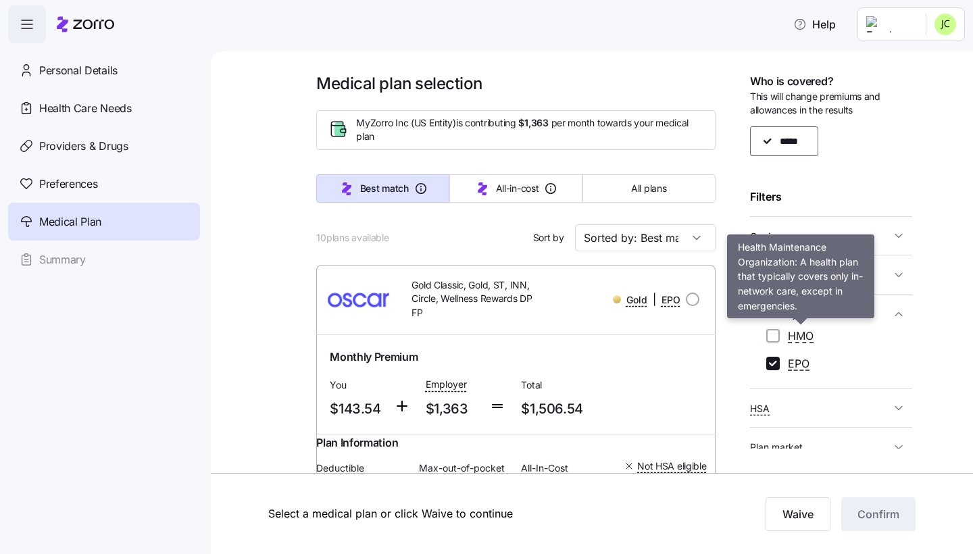
click at [790, 334] on span "HMO" at bounding box center [801, 336] width 26 height 17
click at [780, 334] on input "HMO" at bounding box center [773, 336] width 14 height 14
checkbox input "true"
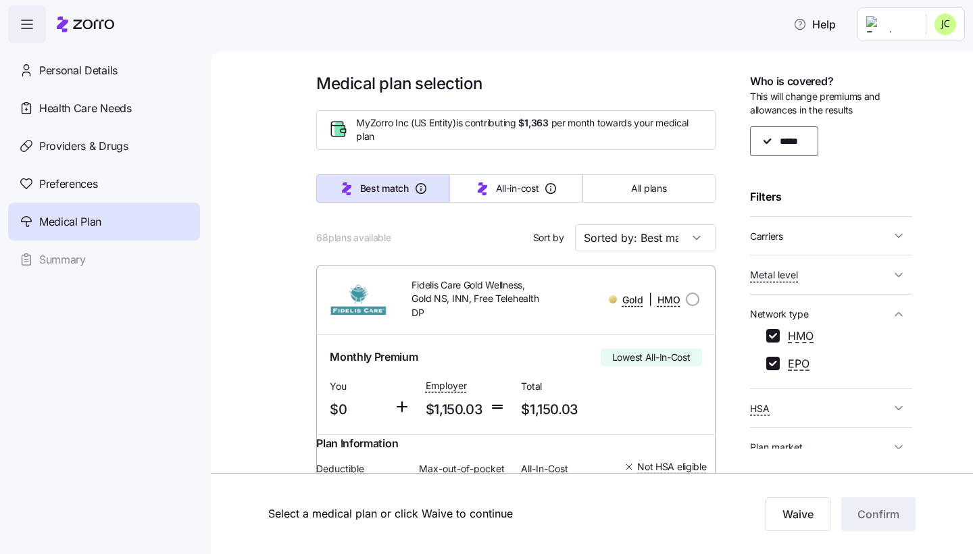
click at [841, 309] on span "Network type" at bounding box center [820, 313] width 141 height 17
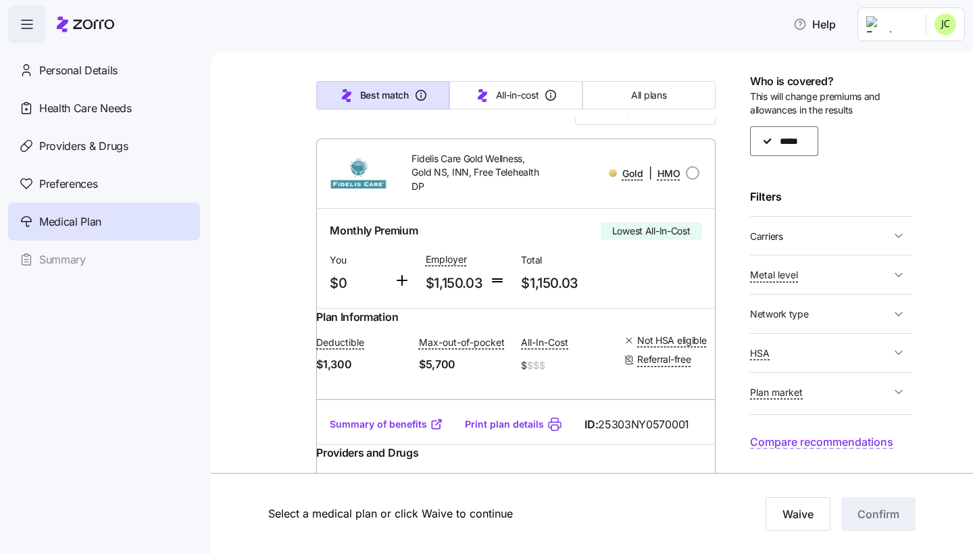
scroll to position [128, 0]
click at [420, 430] on link "Summary of benefits" at bounding box center [387, 423] width 114 height 14
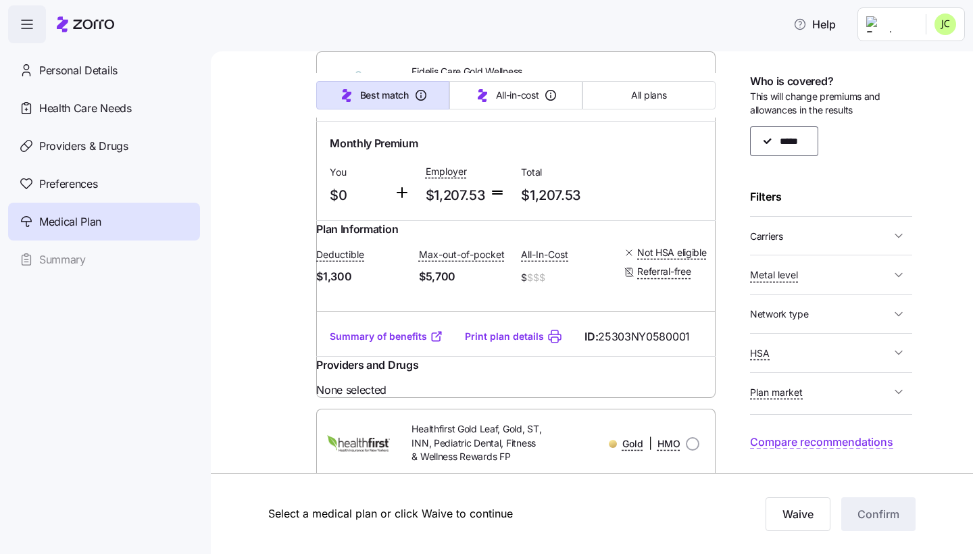
scroll to position [574, 0]
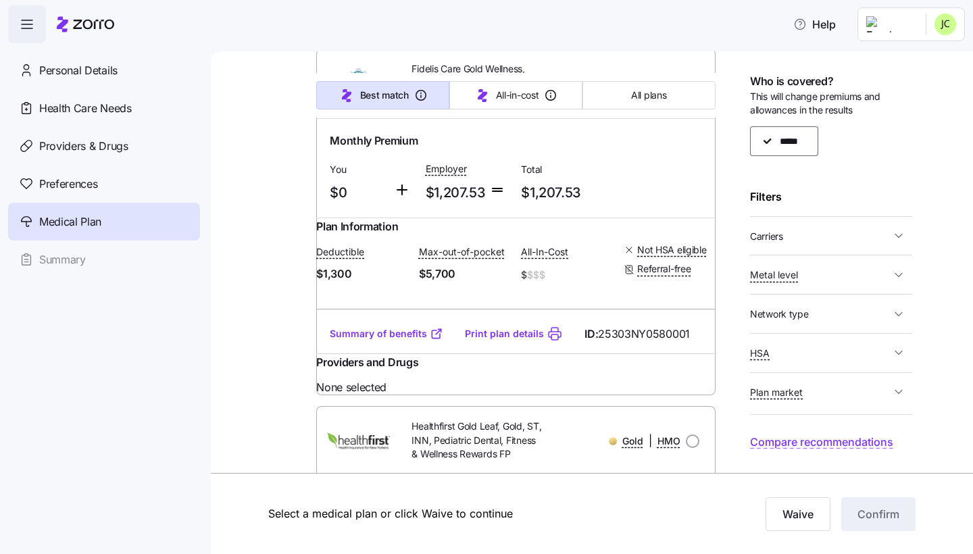
click at [433, 341] on icon at bounding box center [437, 334] width 14 height 14
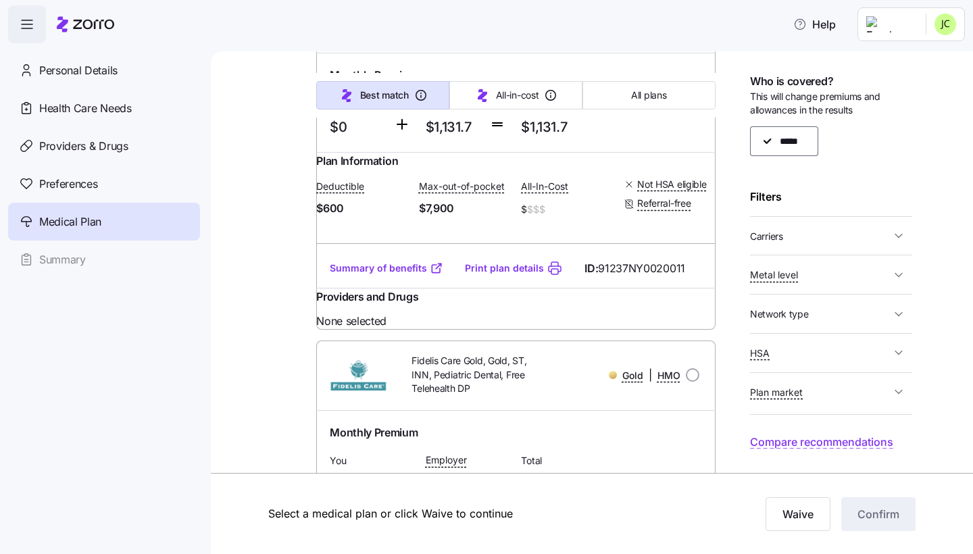
scroll to position [1002, 0]
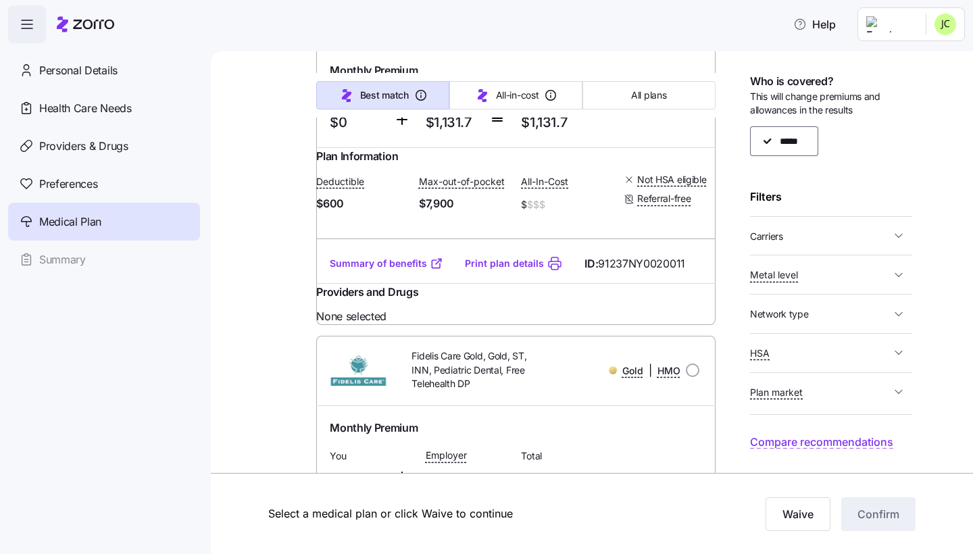
click at [422, 270] on link "Summary of benefits" at bounding box center [387, 264] width 114 height 14
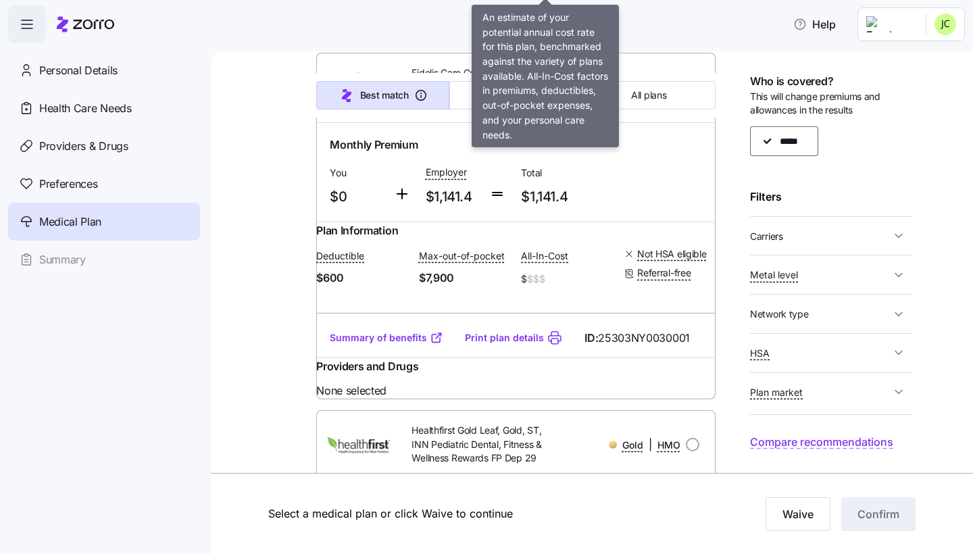
scroll to position [1329, 0]
